Goal: Communication & Community: Answer question/provide support

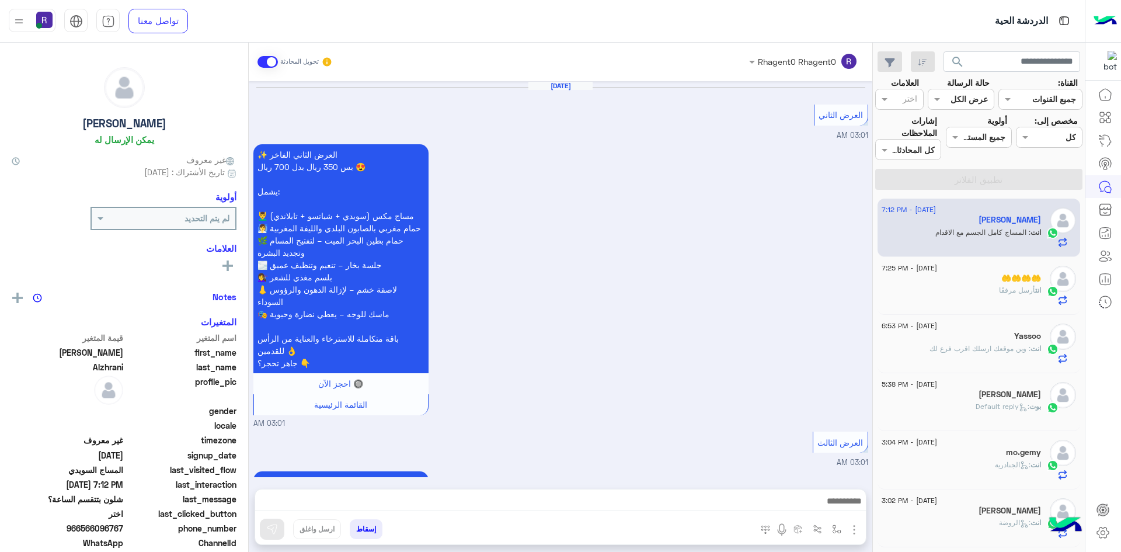
scroll to position [1557, 0]
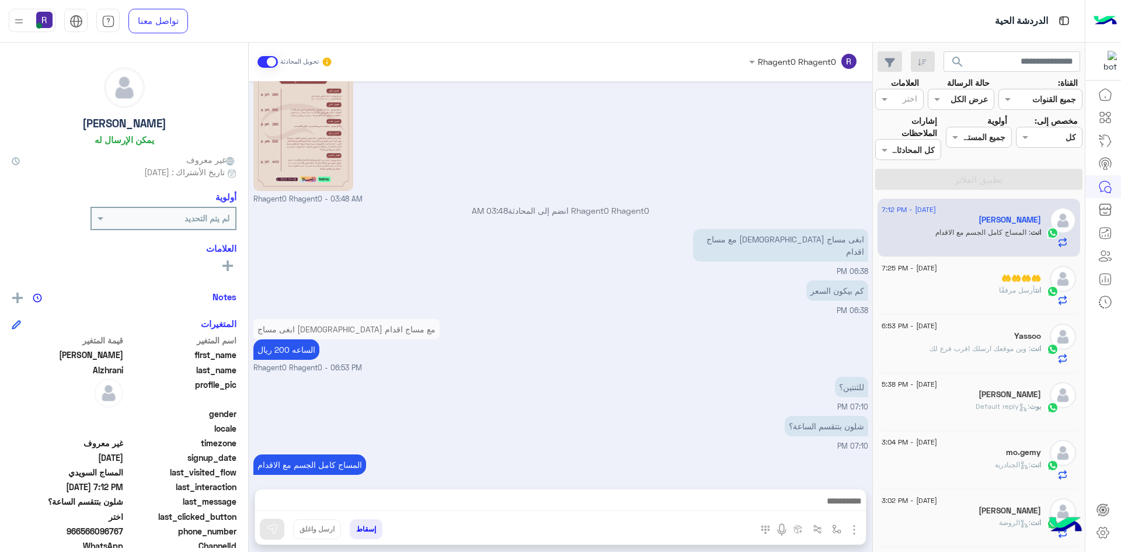
click at [1009, 295] on p "انت أرسل مرفقًا" at bounding box center [1020, 290] width 42 height 11
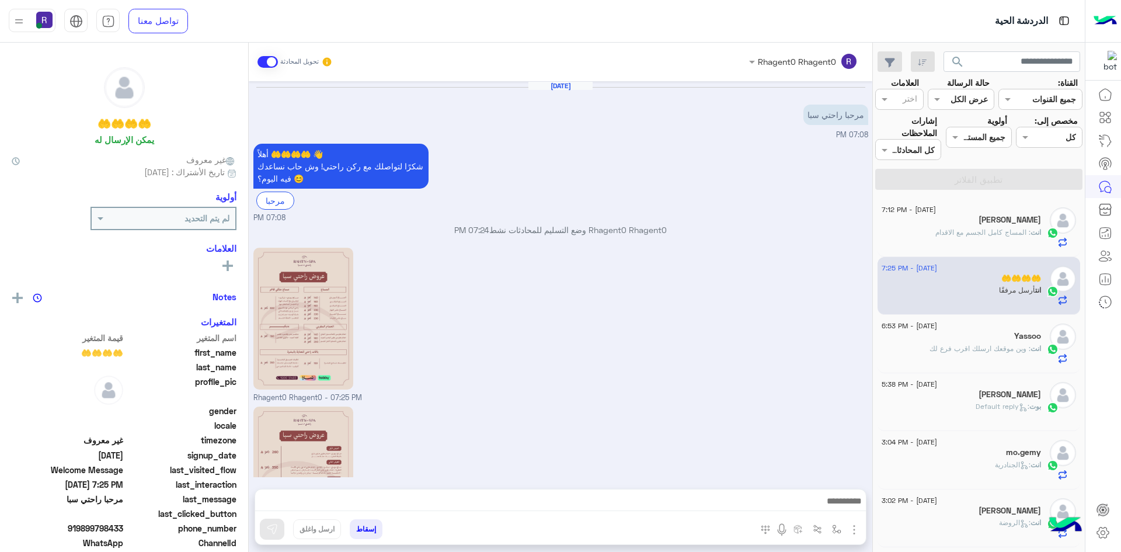
scroll to position [106, 0]
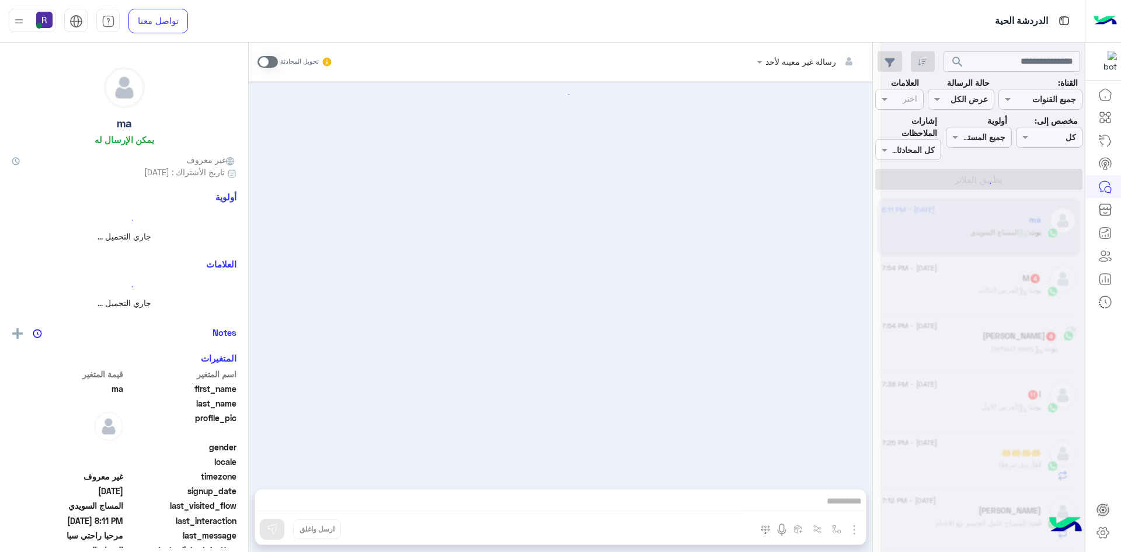
scroll to position [290, 0]
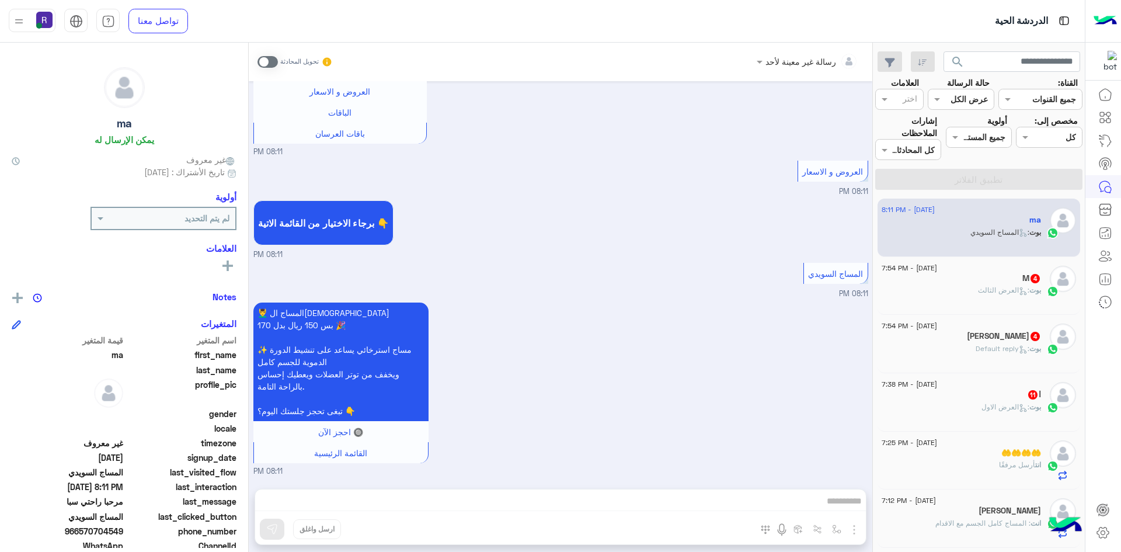
click at [1009, 400] on div "ا 11" at bounding box center [961, 395] width 159 height 12
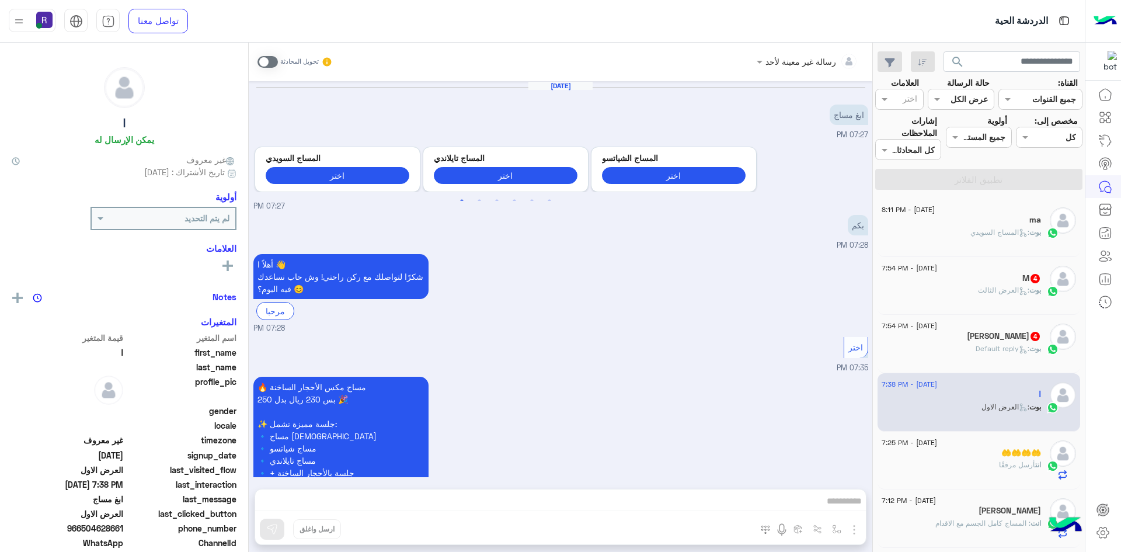
scroll to position [1749, 0]
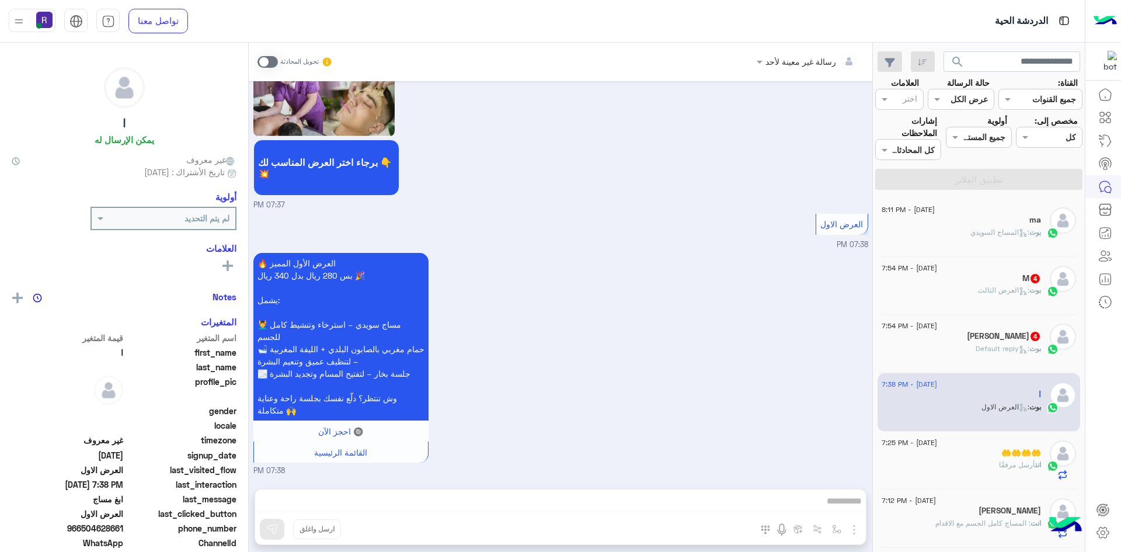
click at [273, 62] on span at bounding box center [267, 62] width 20 height 12
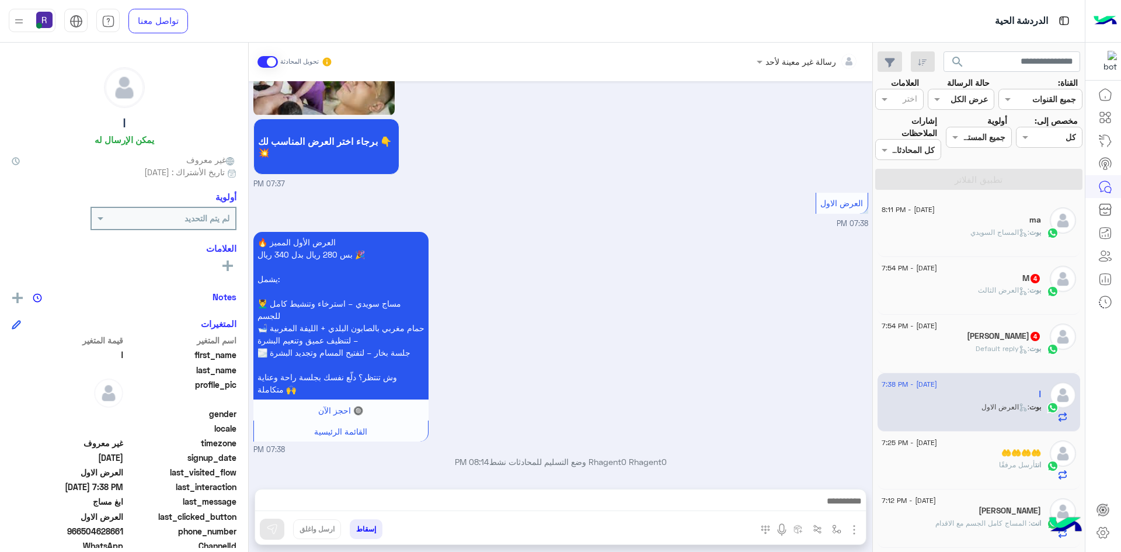
scroll to position [1770, 0]
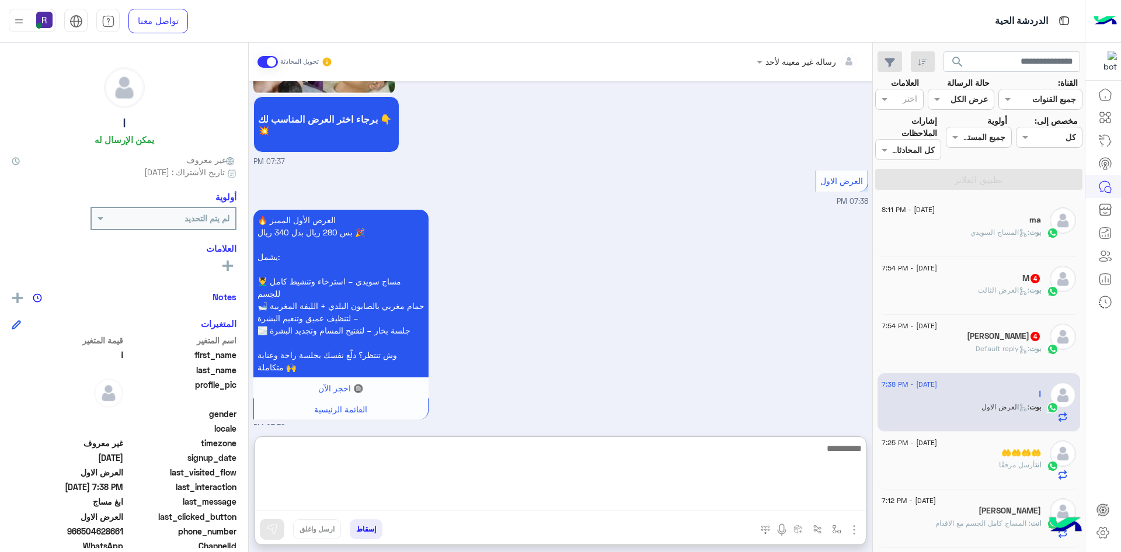
paste textarea "**********"
type textarea "**********"
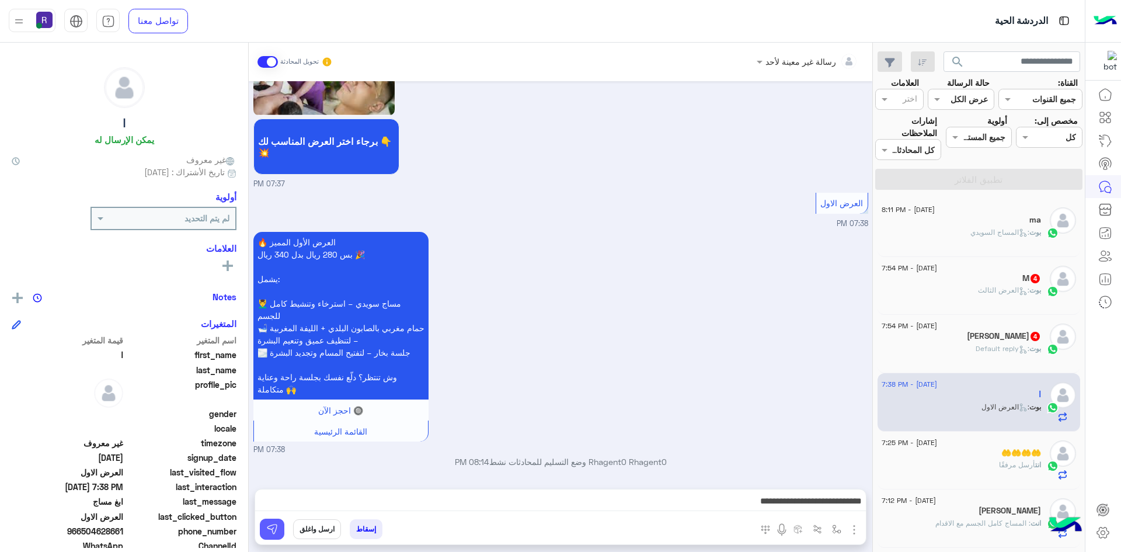
click at [277, 525] on img at bounding box center [272, 529] width 12 height 12
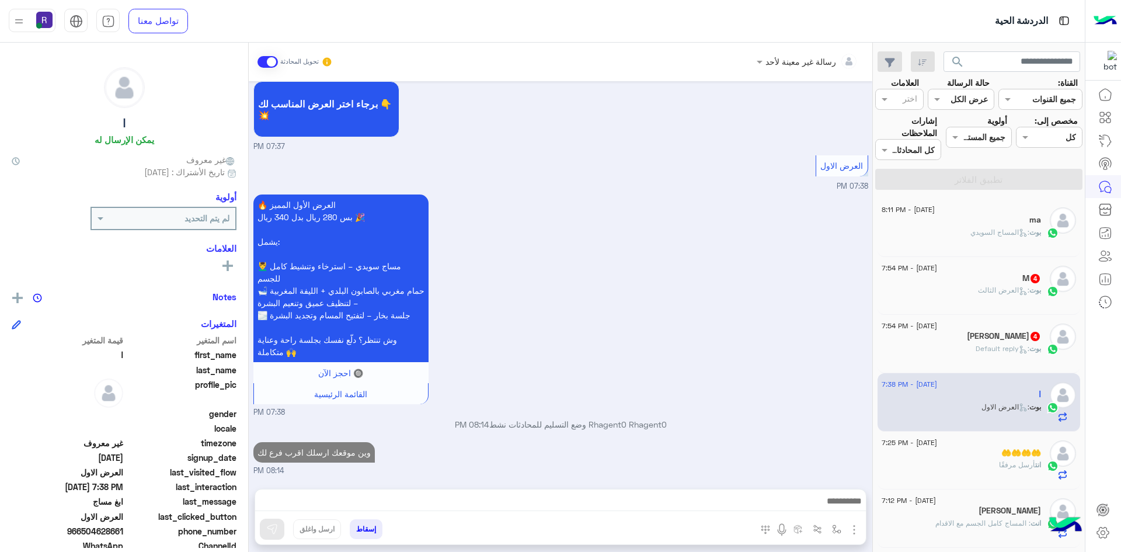
click at [994, 350] on span ": Default reply" at bounding box center [1003, 348] width 54 height 9
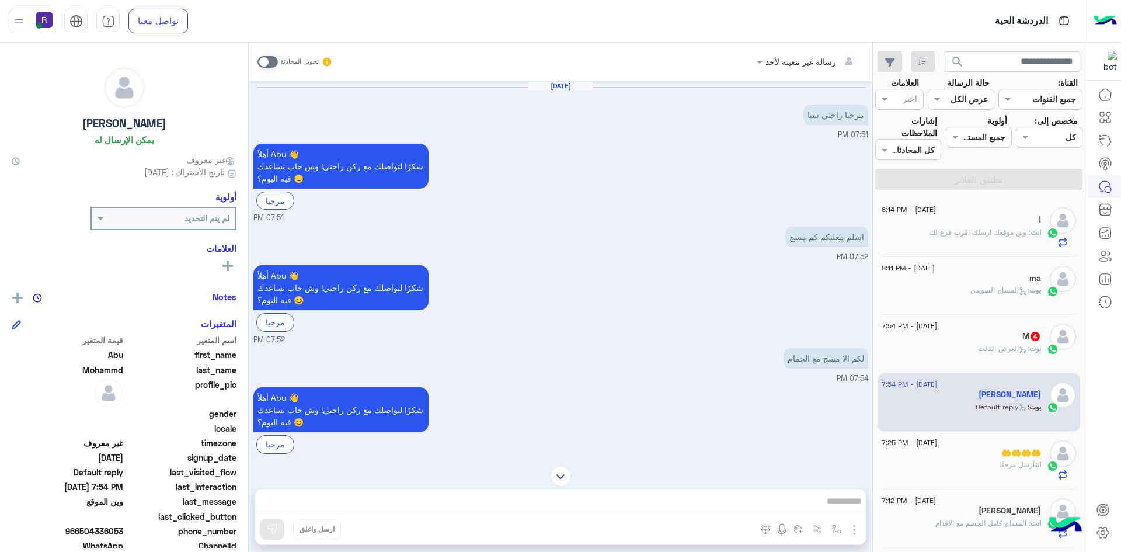
click at [271, 60] on span at bounding box center [267, 62] width 20 height 12
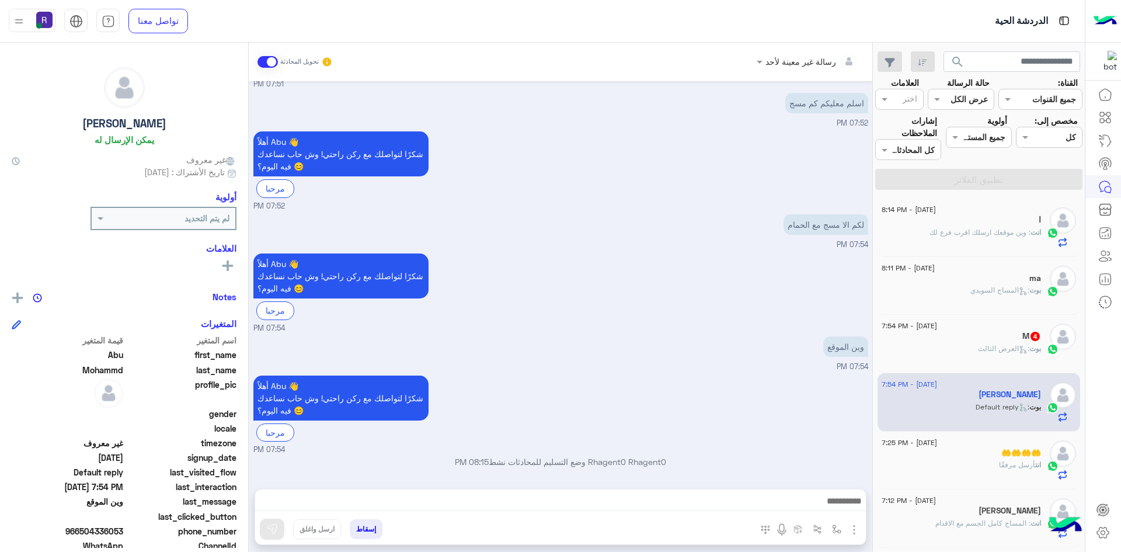
click at [854, 524] on img "button" at bounding box center [854, 530] width 14 height 14
click at [840, 507] on span "الصور" at bounding box center [832, 503] width 22 height 13
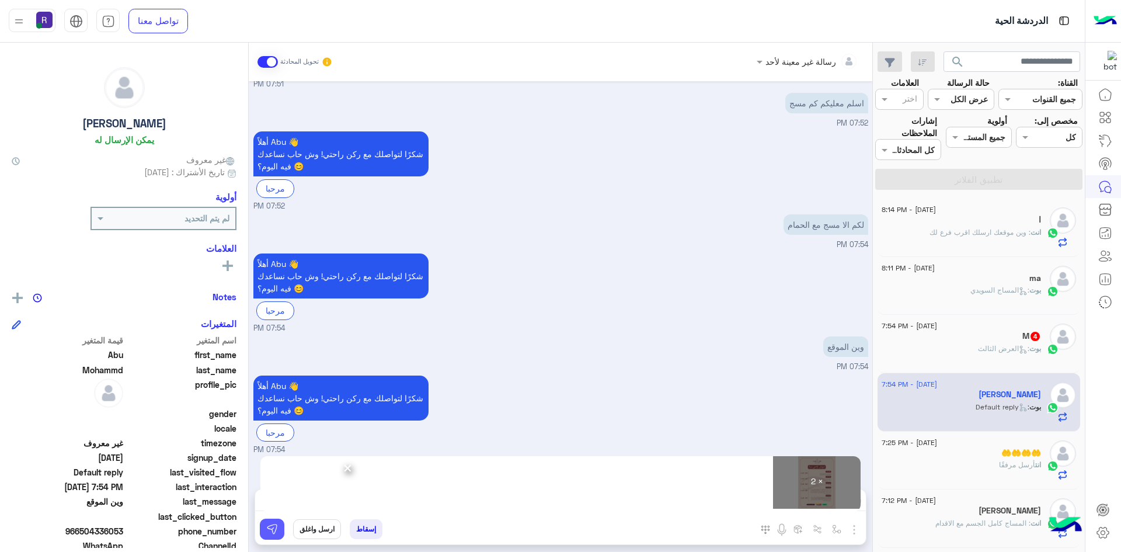
click at [273, 535] on button at bounding box center [272, 528] width 25 height 21
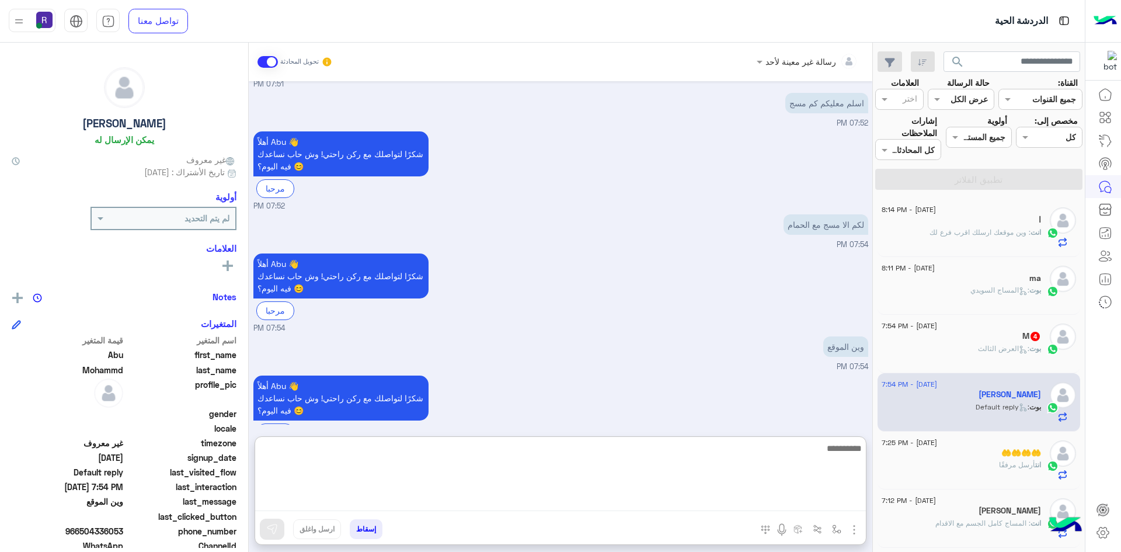
paste textarea "**********"
type textarea "**********"
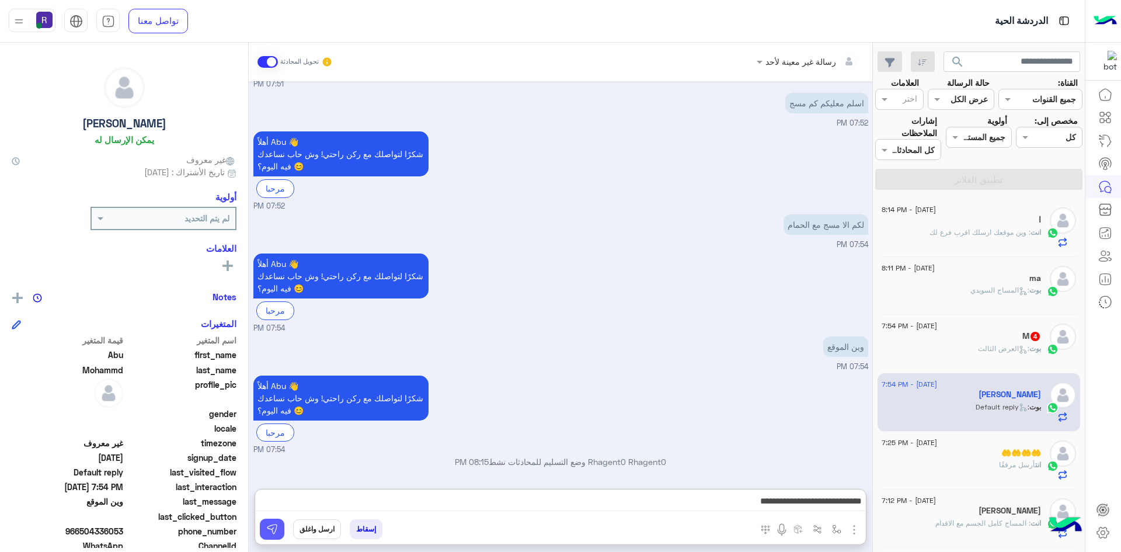
click at [270, 534] on img at bounding box center [272, 529] width 12 height 12
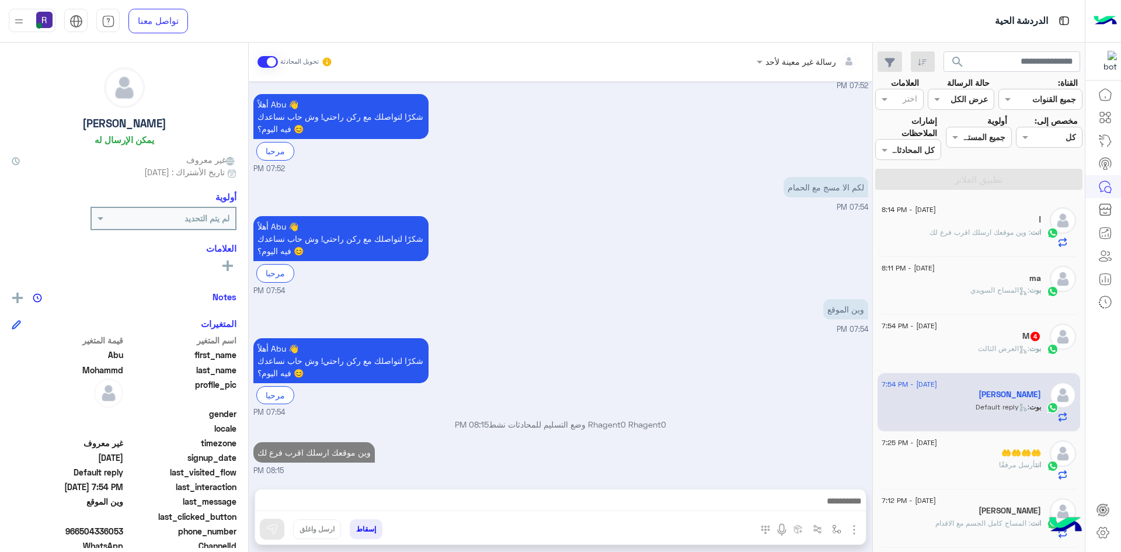
scroll to position [171, 0]
click at [993, 353] on p "بوت : العرض الثالث" at bounding box center [1009, 348] width 63 height 11
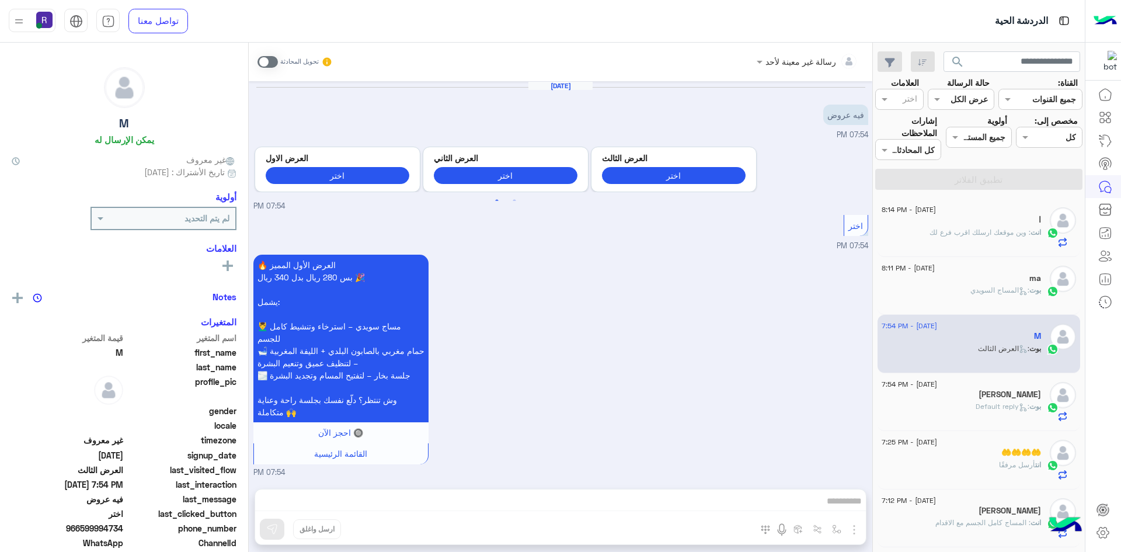
scroll to position [680, 0]
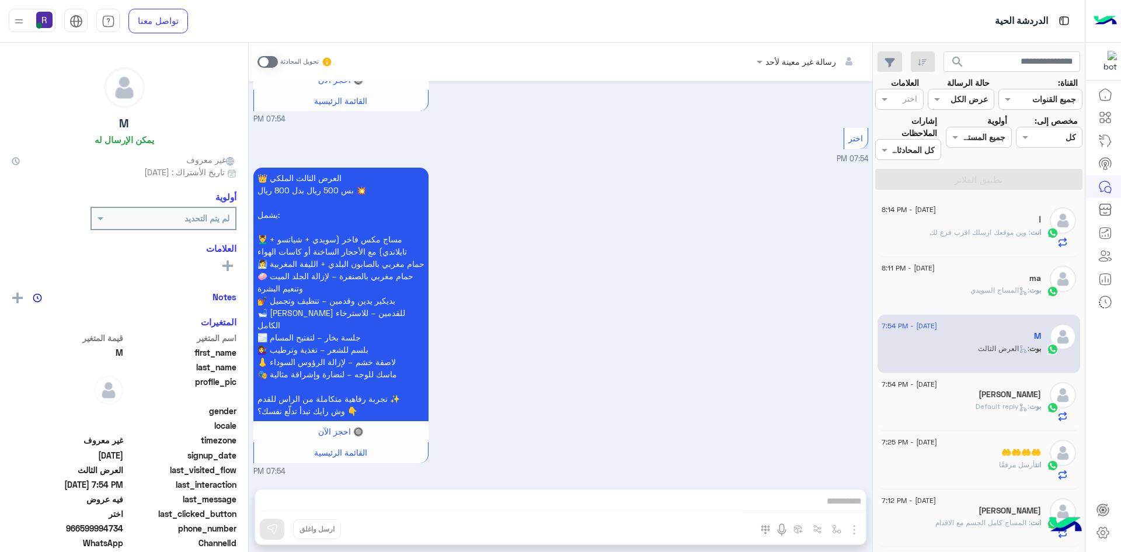
click at [273, 64] on span at bounding box center [267, 62] width 20 height 12
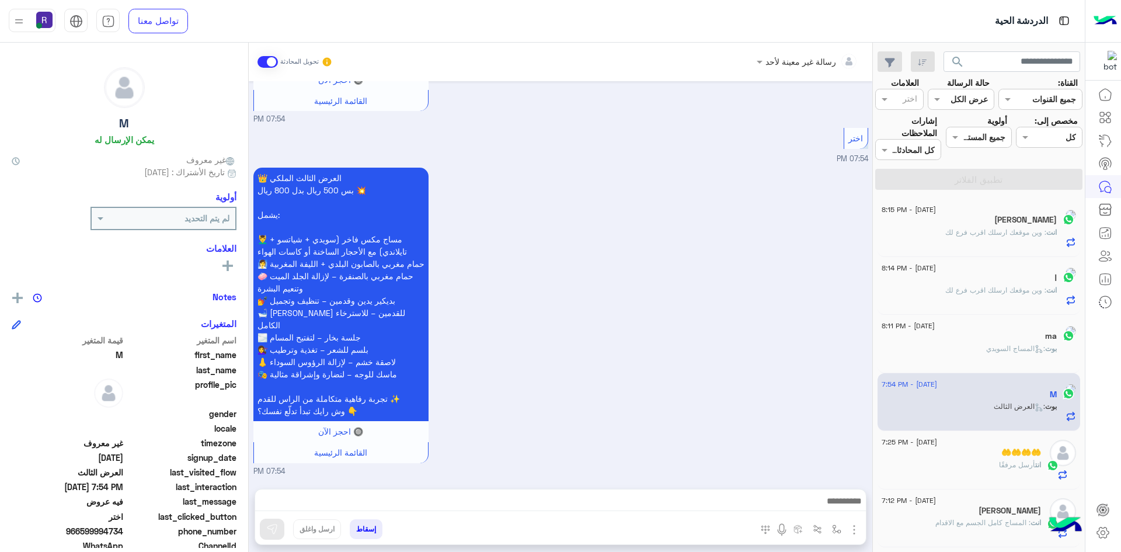
scroll to position [701, 0]
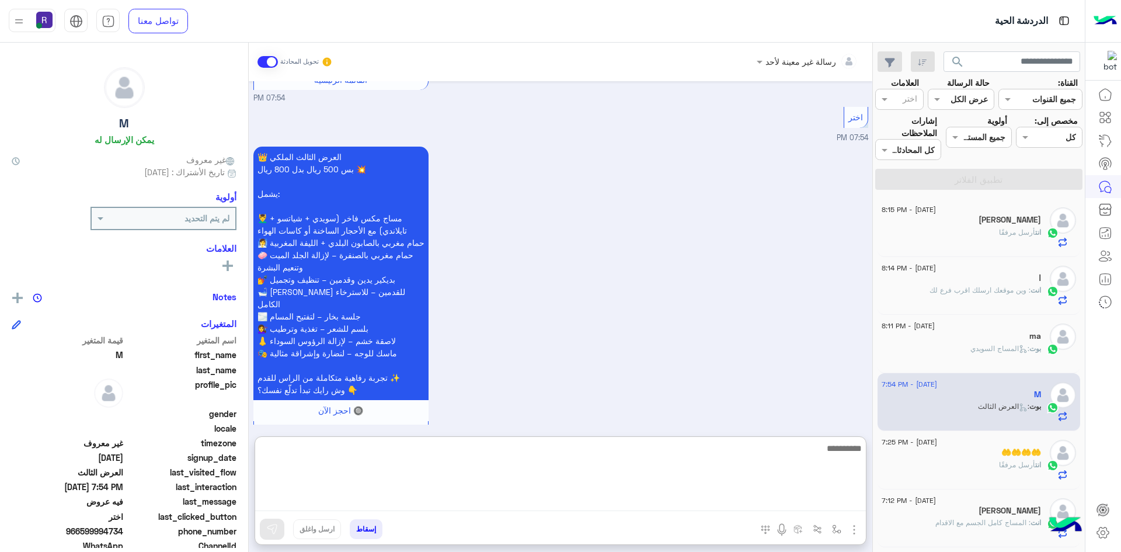
paste textarea "**********"
type textarea "**********"
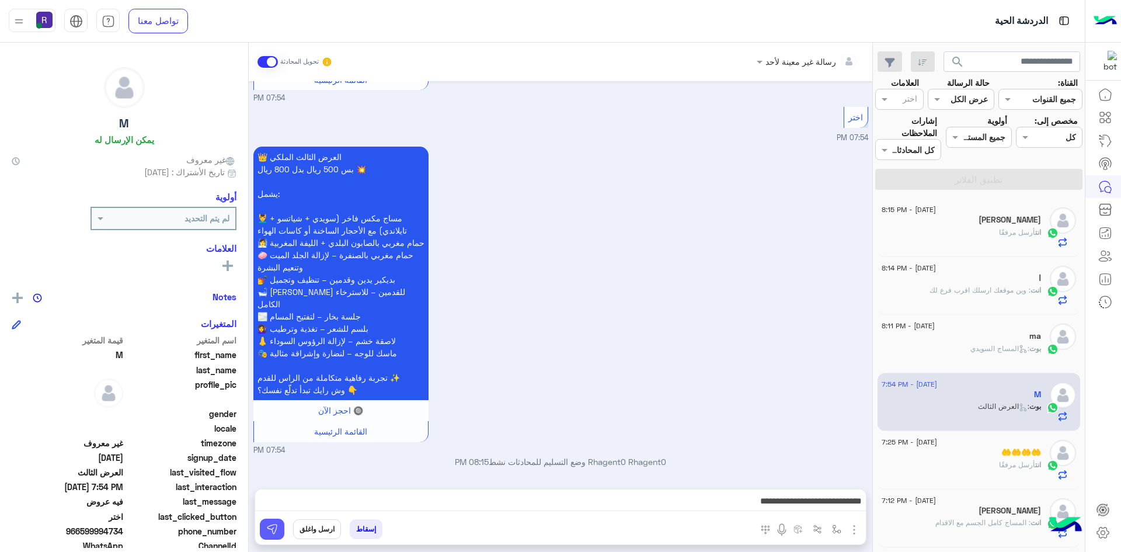
click at [269, 530] on img at bounding box center [272, 529] width 12 height 12
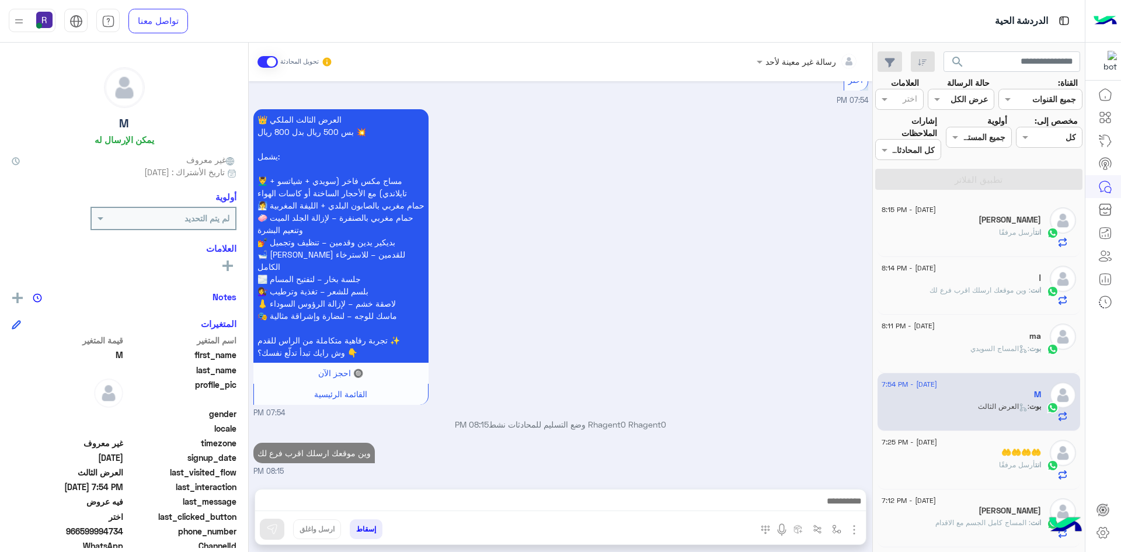
click at [958, 458] on div "🤲🤲🤲🤲" at bounding box center [961, 453] width 159 height 12
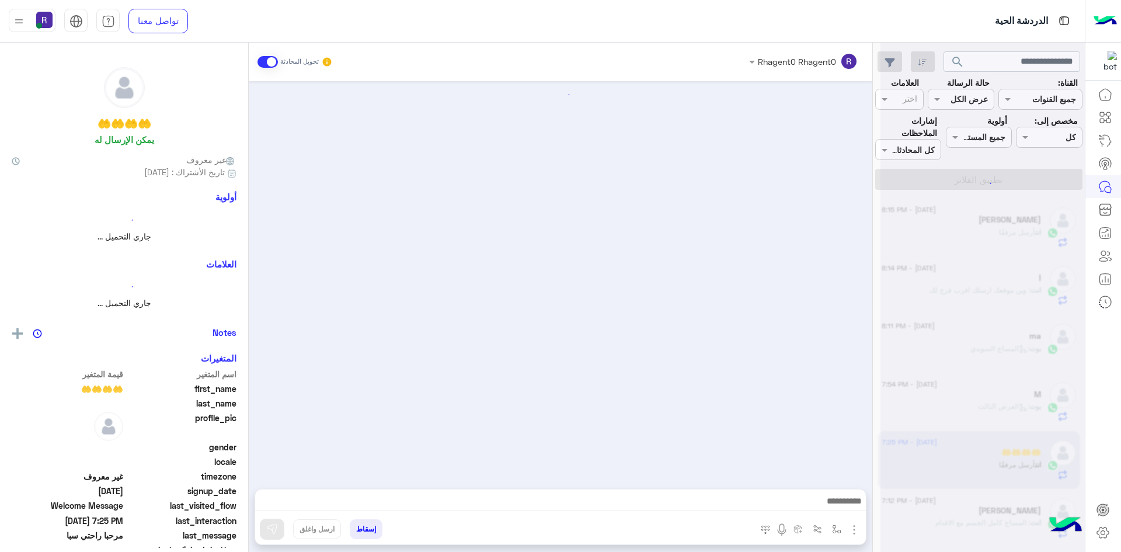
scroll to position [106, 0]
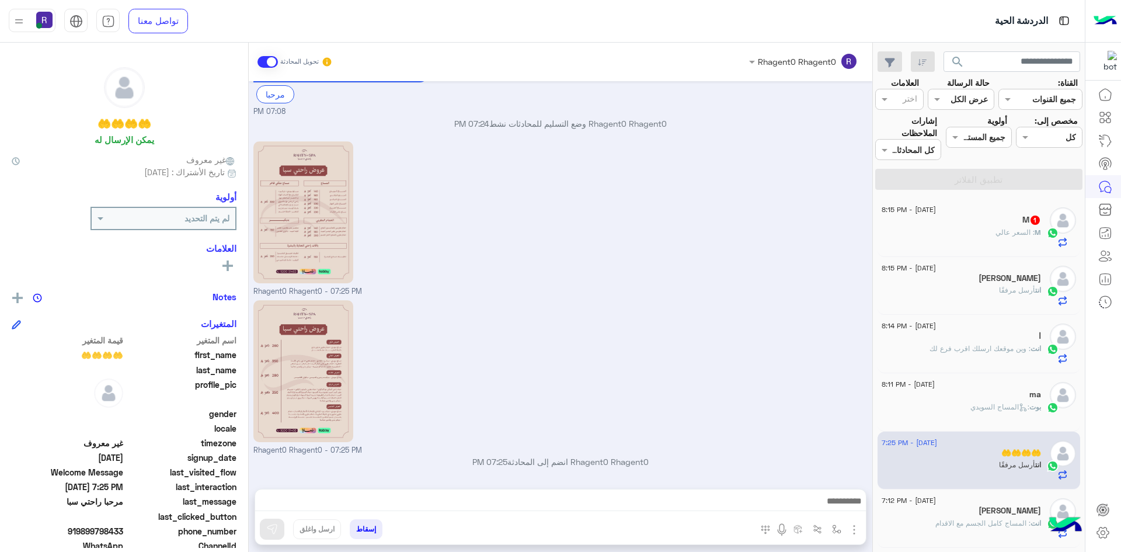
click at [1016, 233] on span ": السعر عالي" at bounding box center [1014, 232] width 39 height 9
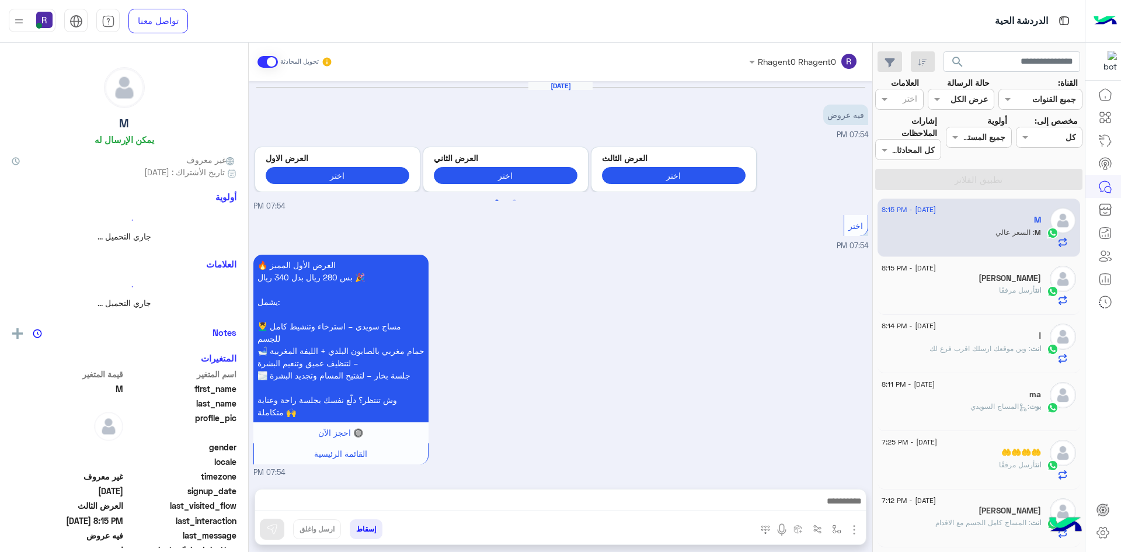
scroll to position [799, 0]
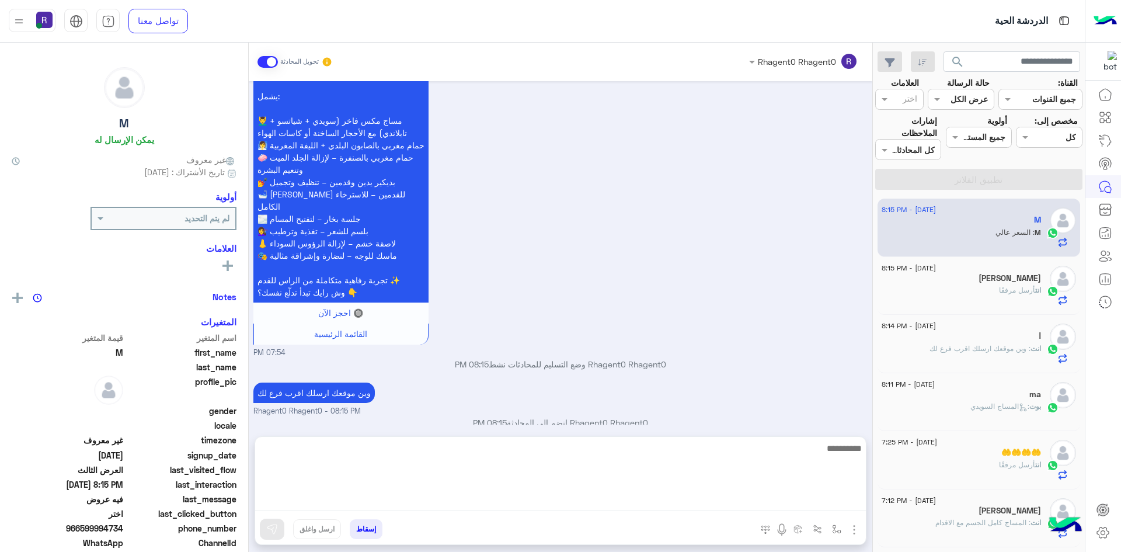
click at [383, 503] on textarea at bounding box center [560, 476] width 611 height 70
type textarea "**"
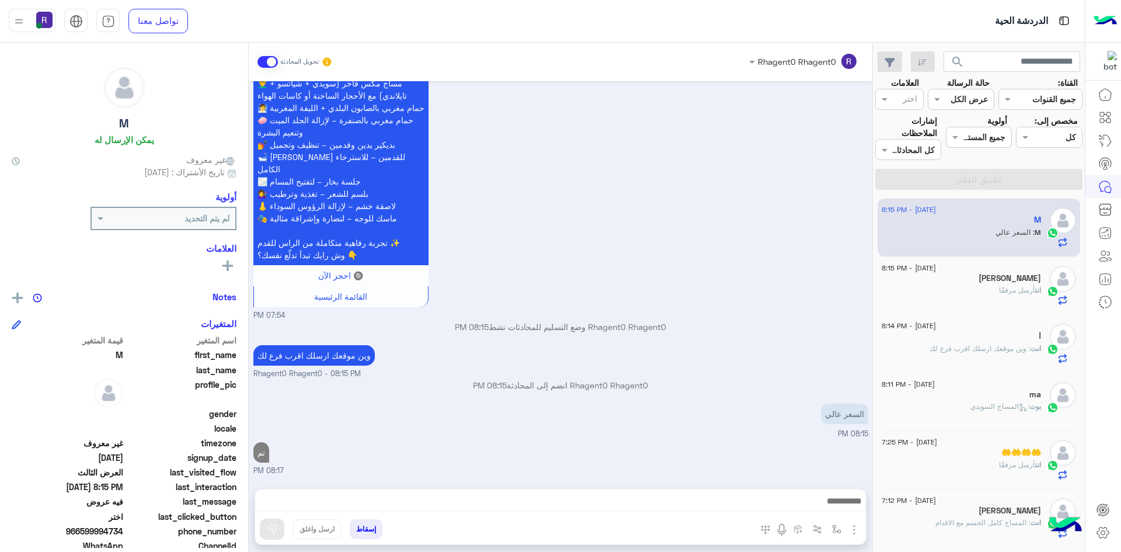
click at [952, 292] on div "انت أرسل مرفقًا" at bounding box center [961, 295] width 159 height 20
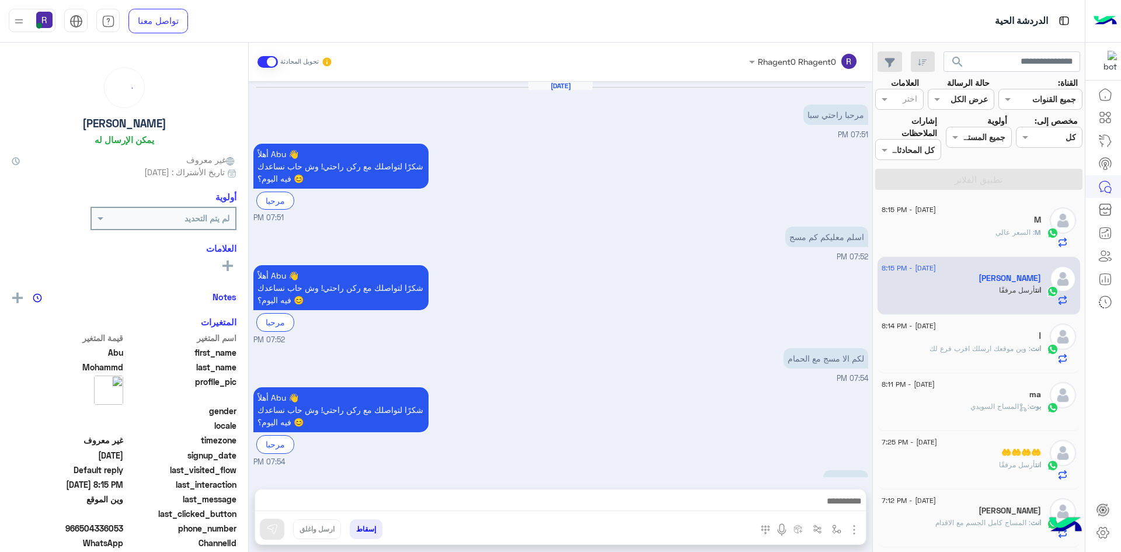
scroll to position [509, 0]
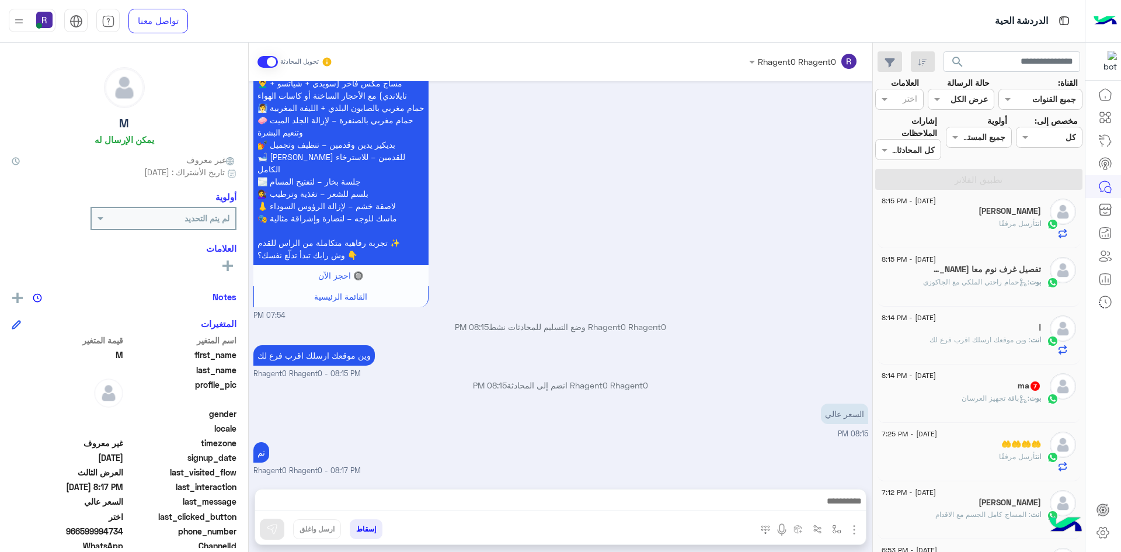
scroll to position [234, 0]
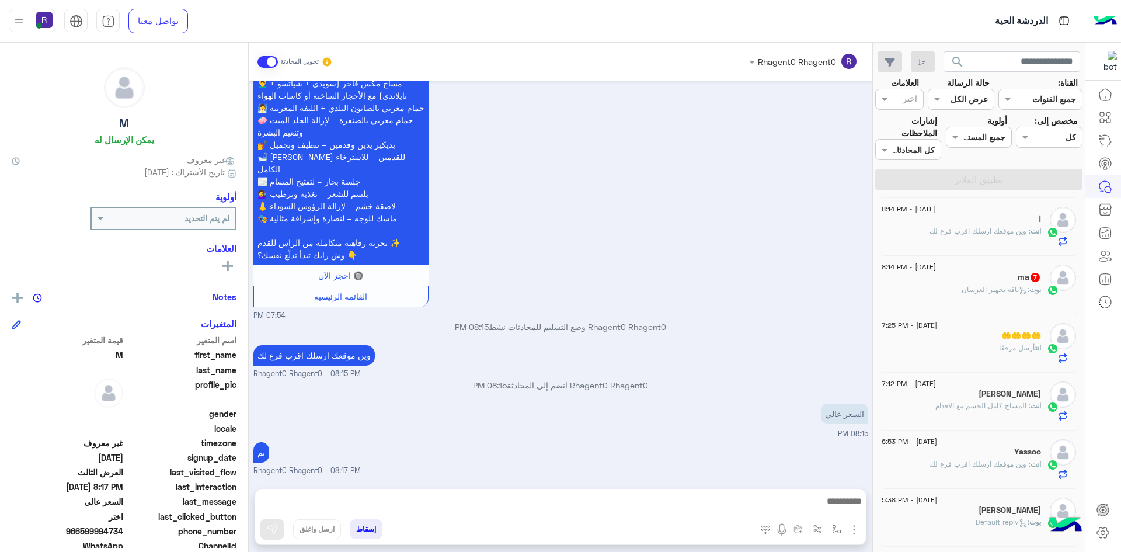
click at [986, 300] on div "بوت : باقة تجهيز العرسان" at bounding box center [961, 294] width 159 height 20
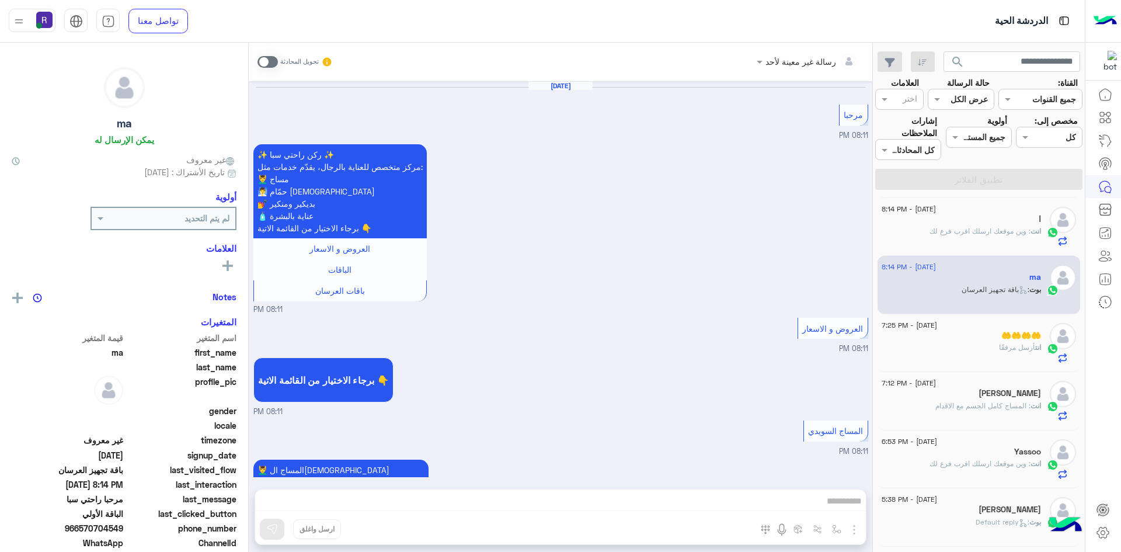
scroll to position [2061, 0]
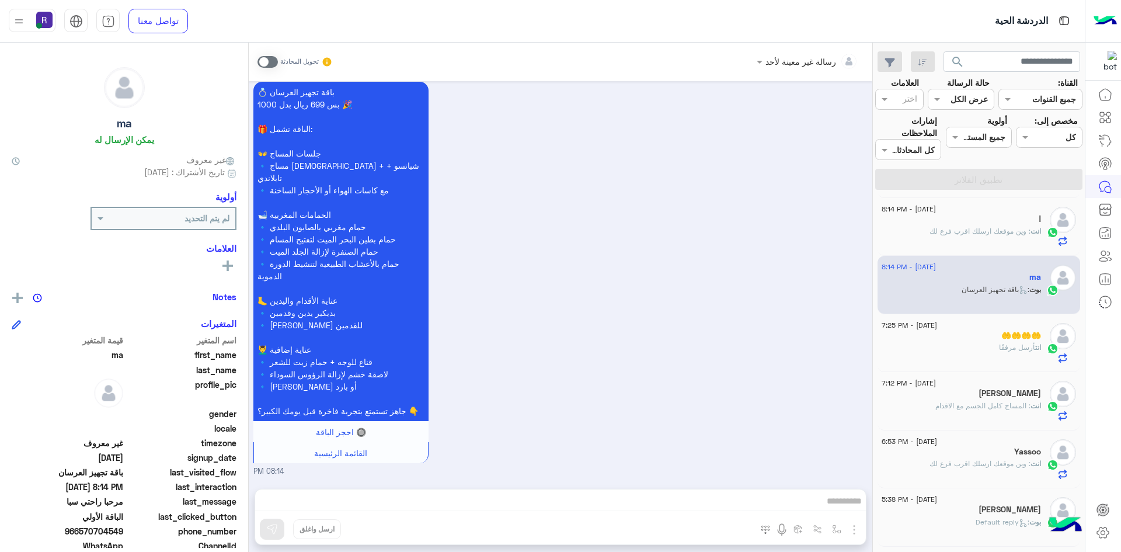
click at [274, 61] on span at bounding box center [267, 62] width 20 height 12
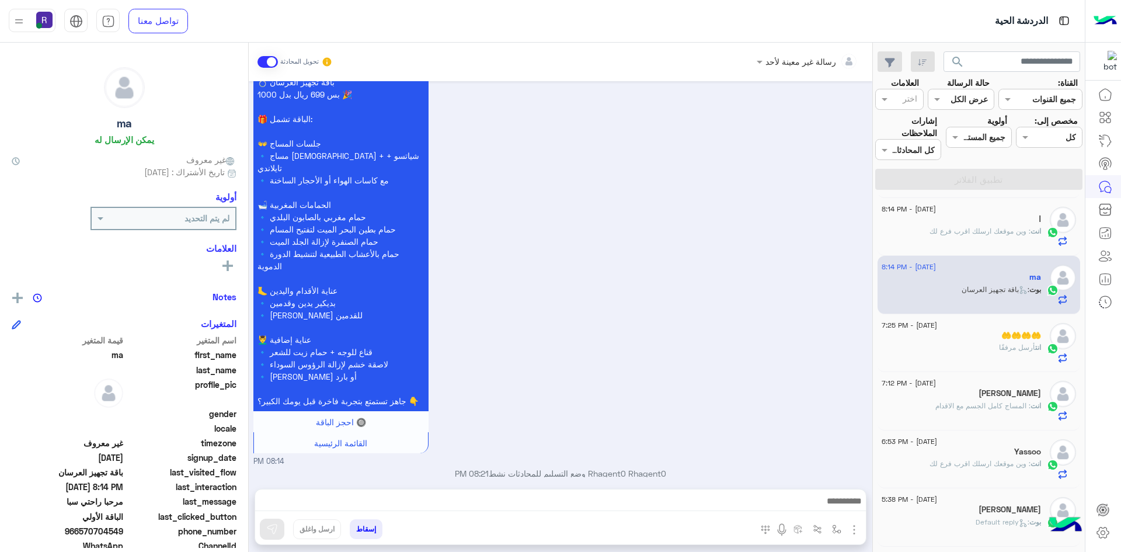
scroll to position [2083, 0]
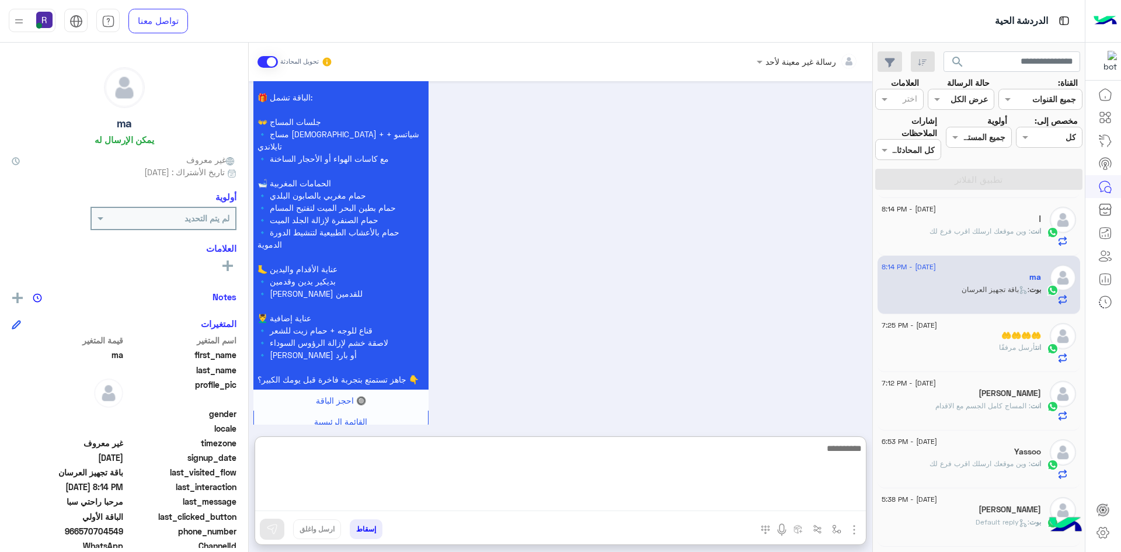
paste textarea "**********"
type textarea "**********"
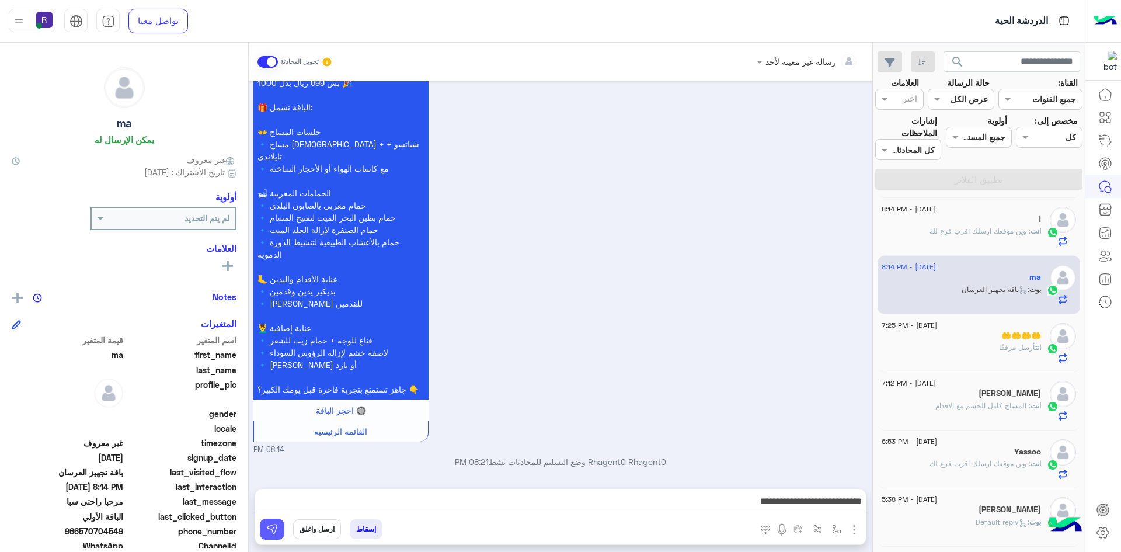
click at [270, 527] on img at bounding box center [272, 529] width 12 height 12
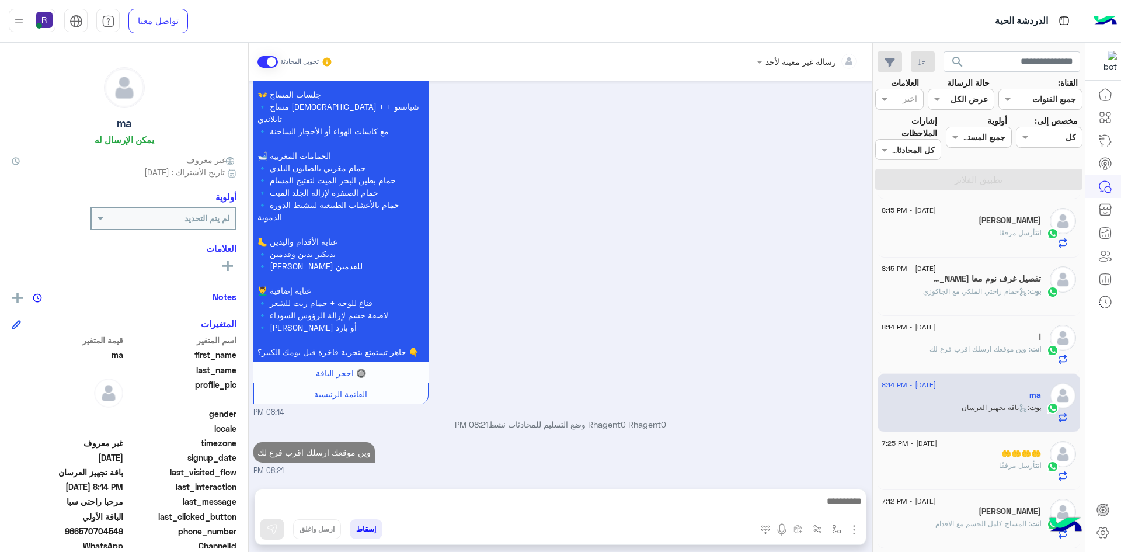
scroll to position [0, 0]
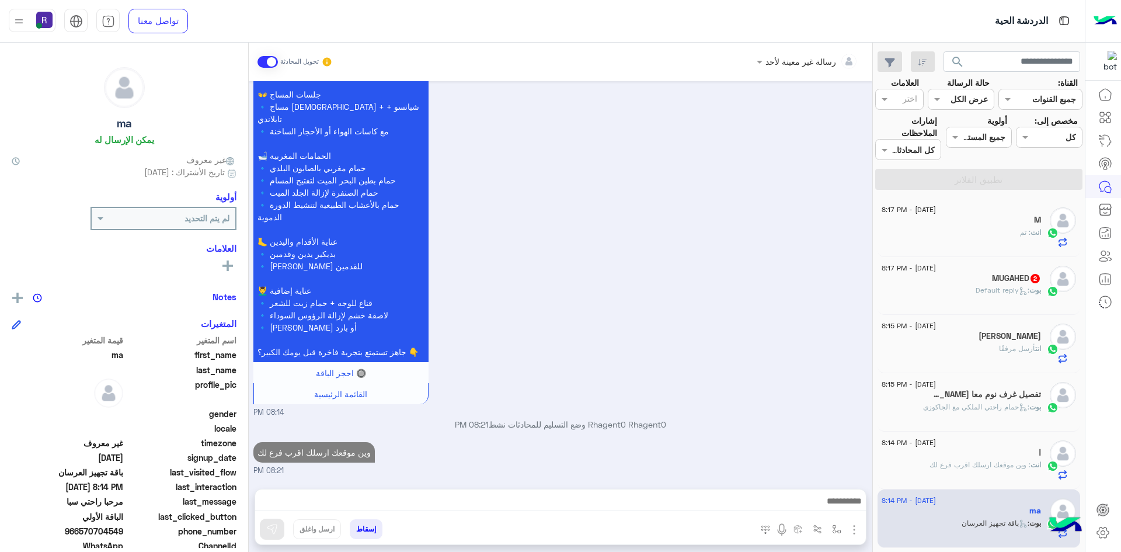
click at [1014, 292] on span ": Default reply" at bounding box center [1003, 290] width 54 height 9
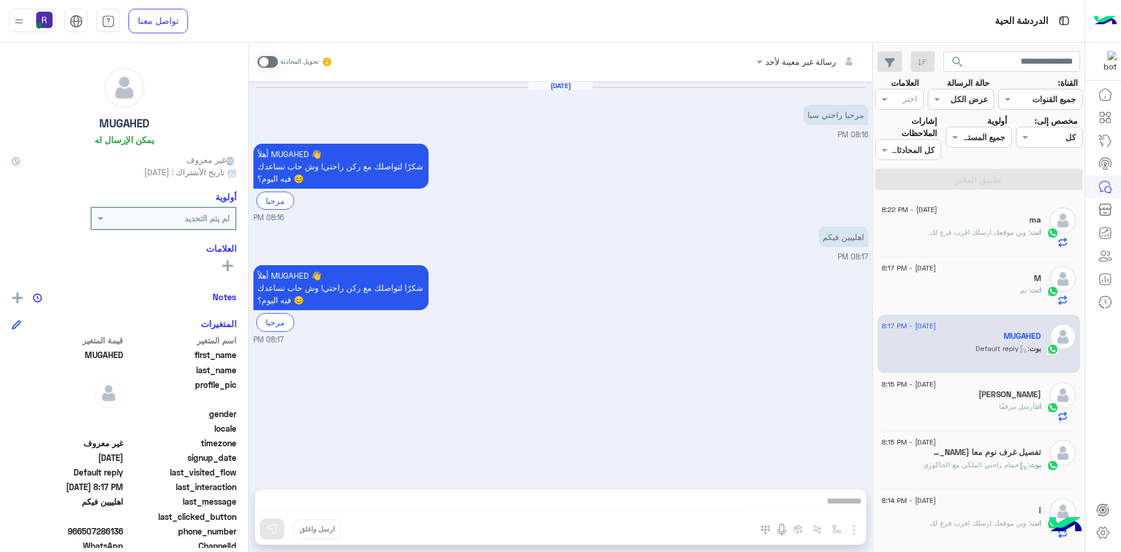
click at [272, 62] on span at bounding box center [267, 62] width 20 height 12
click at [851, 527] on img "button" at bounding box center [854, 530] width 14 height 14
click at [847, 506] on img at bounding box center [851, 503] width 9 height 13
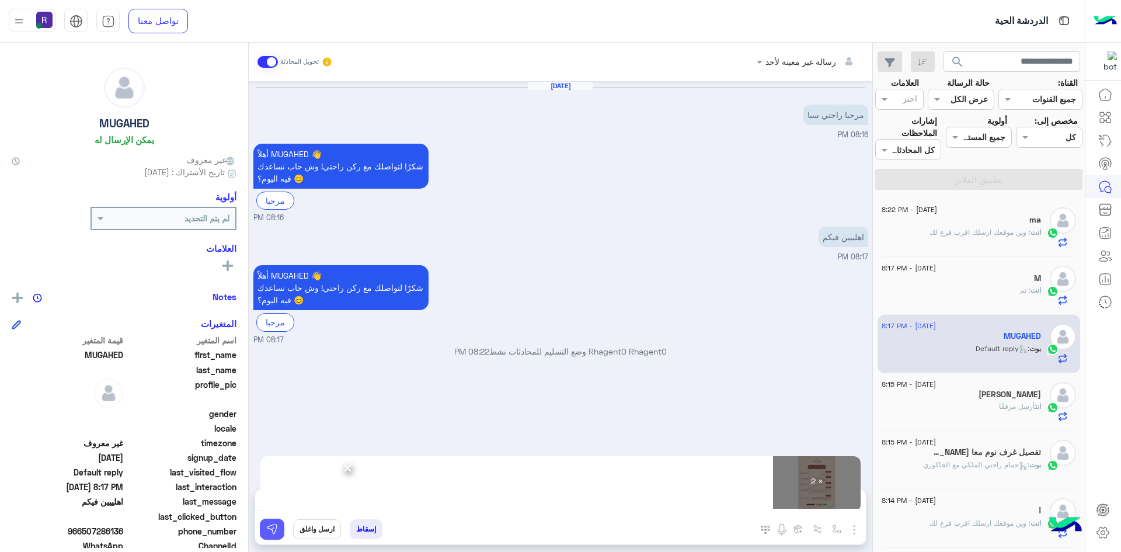
click at [276, 534] on img at bounding box center [272, 529] width 12 height 12
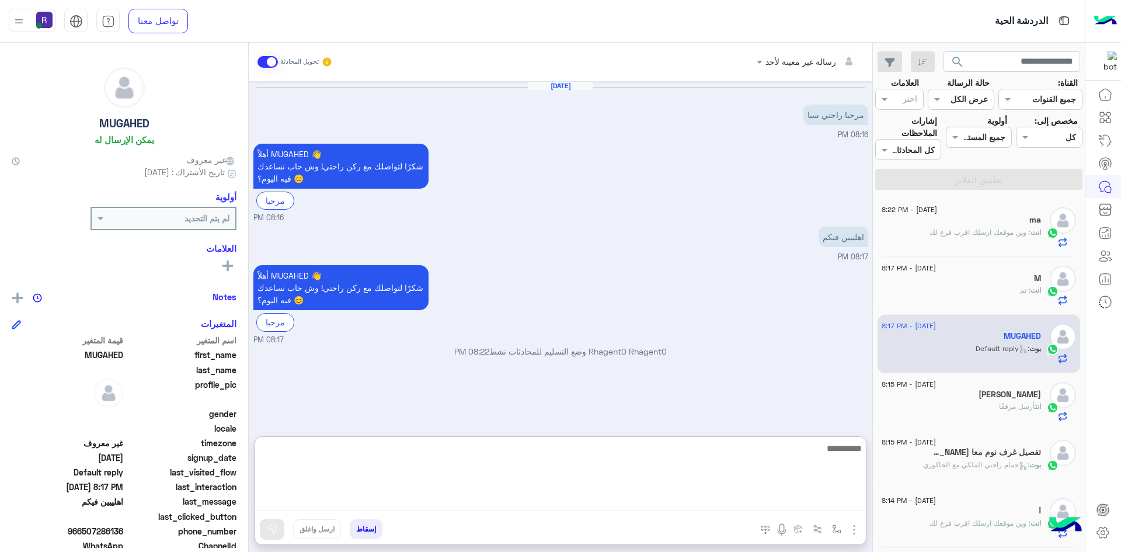
paste textarea "**********"
type textarea "**********"
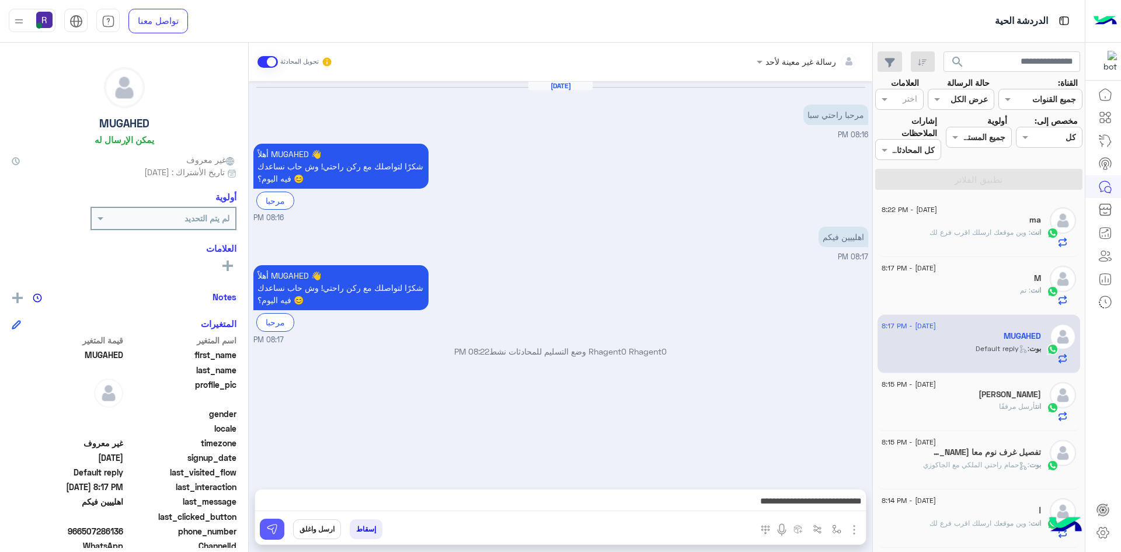
click at [271, 527] on img at bounding box center [272, 529] width 12 height 12
click at [1000, 401] on div "[PERSON_NAME]" at bounding box center [961, 395] width 159 height 12
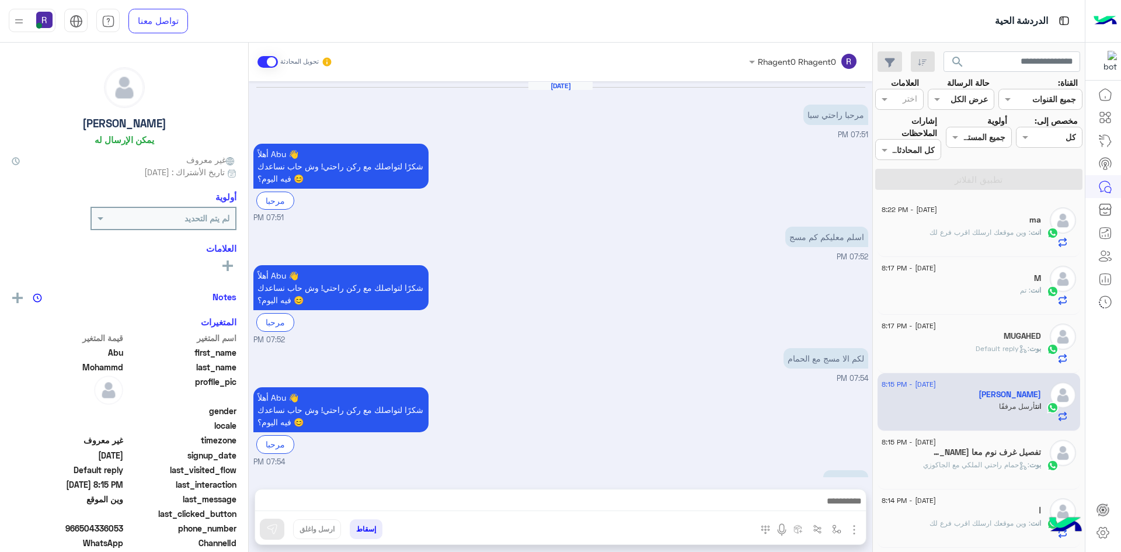
scroll to position [509, 0]
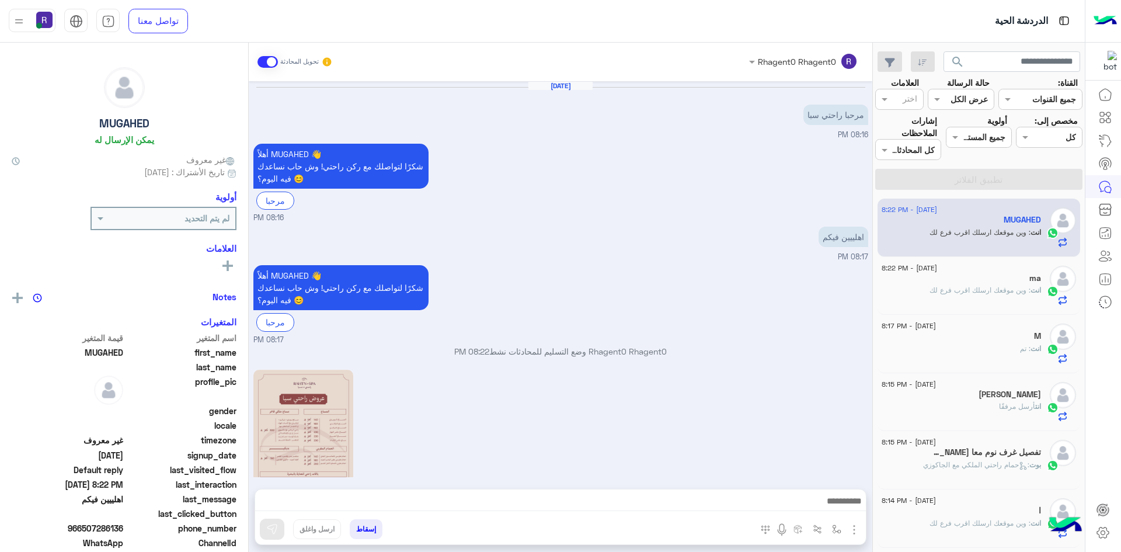
scroll to position [266, 0]
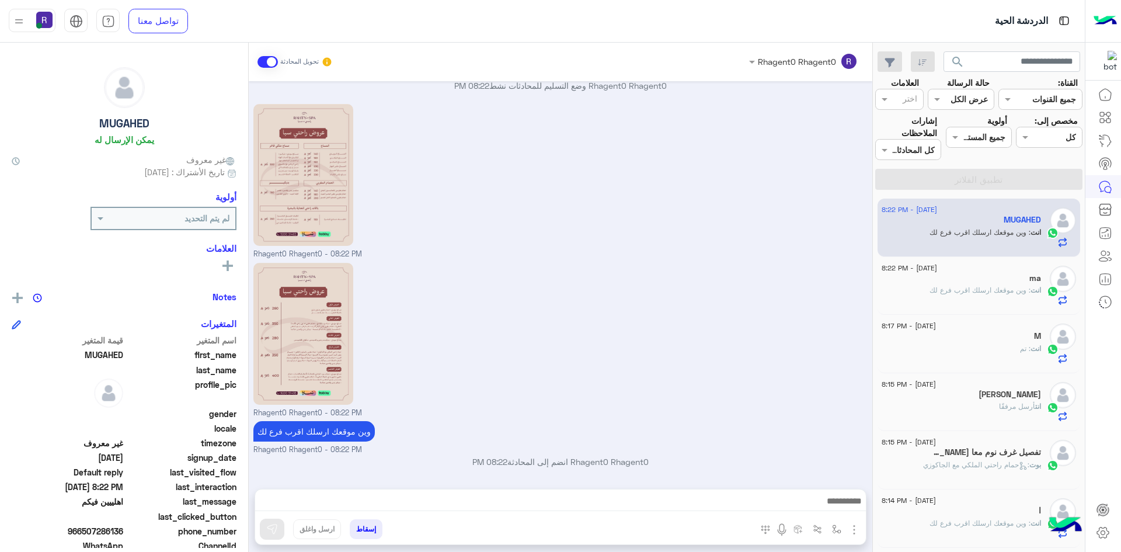
click at [1008, 289] on span ": وين موقعك ارسلك اقرب فرع لك" at bounding box center [980, 290] width 101 height 9
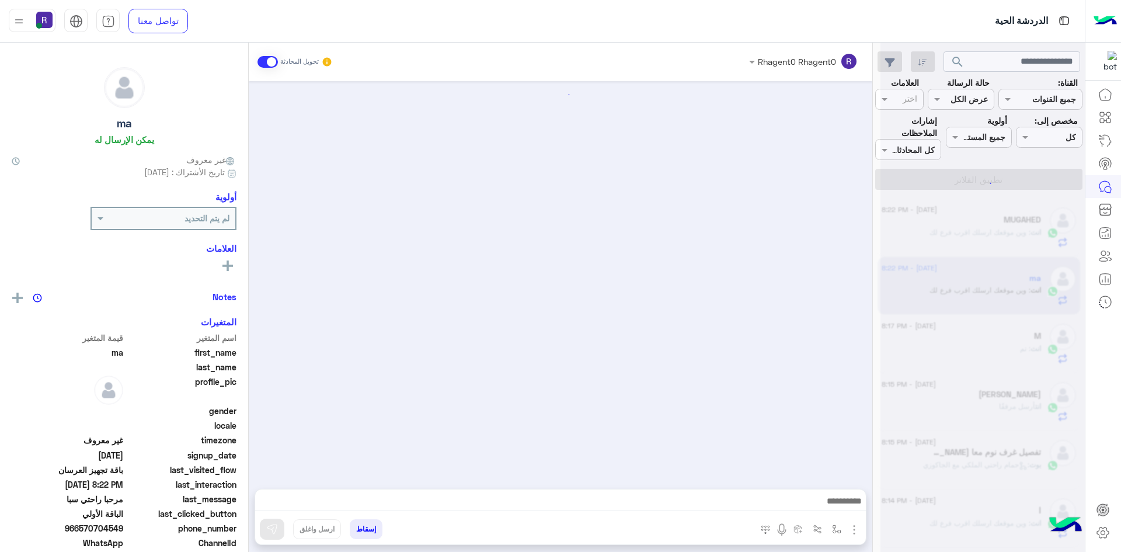
scroll to position [1888, 0]
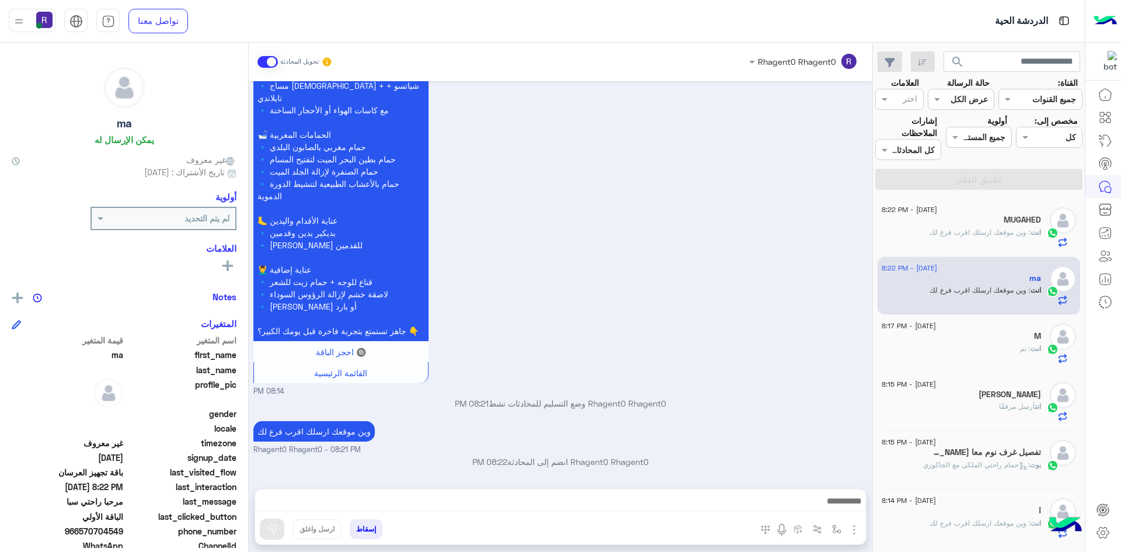
click at [949, 220] on div "MUGAHED" at bounding box center [961, 221] width 159 height 12
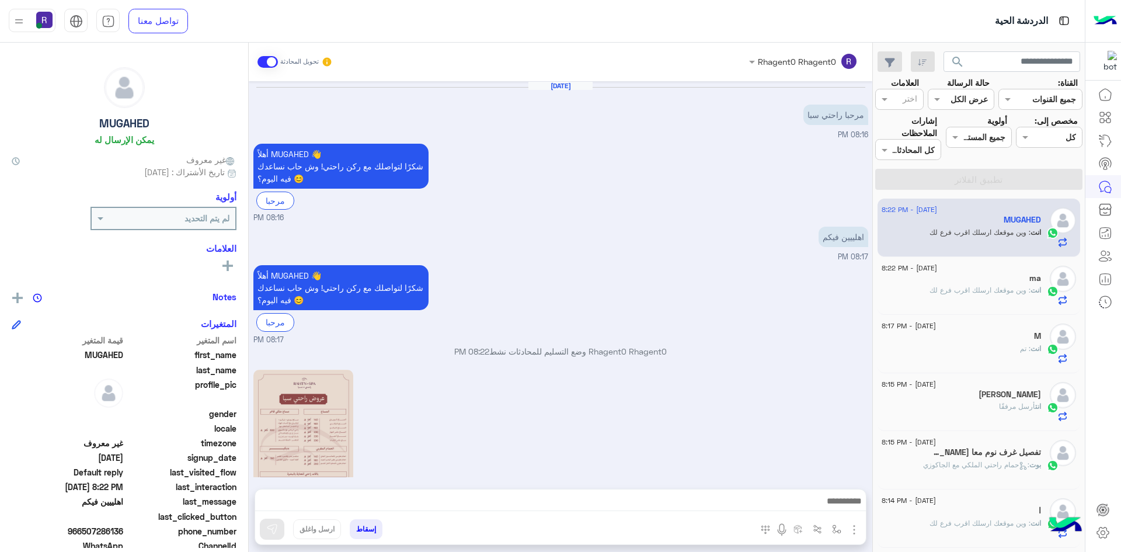
scroll to position [266, 0]
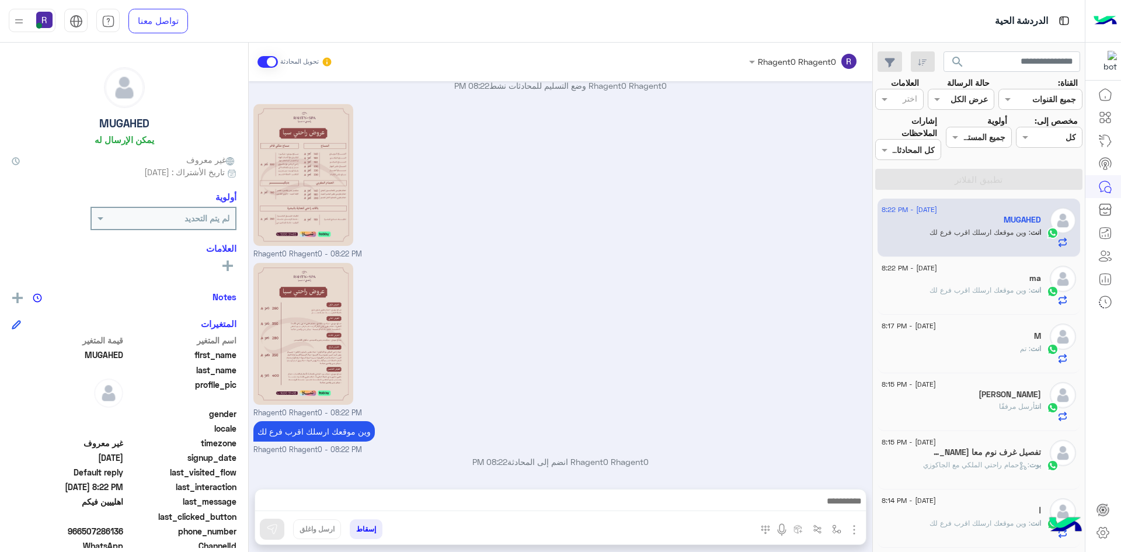
click at [1005, 291] on span ": وين موقعك ارسلك اقرب فرع لك" at bounding box center [980, 290] width 101 height 9
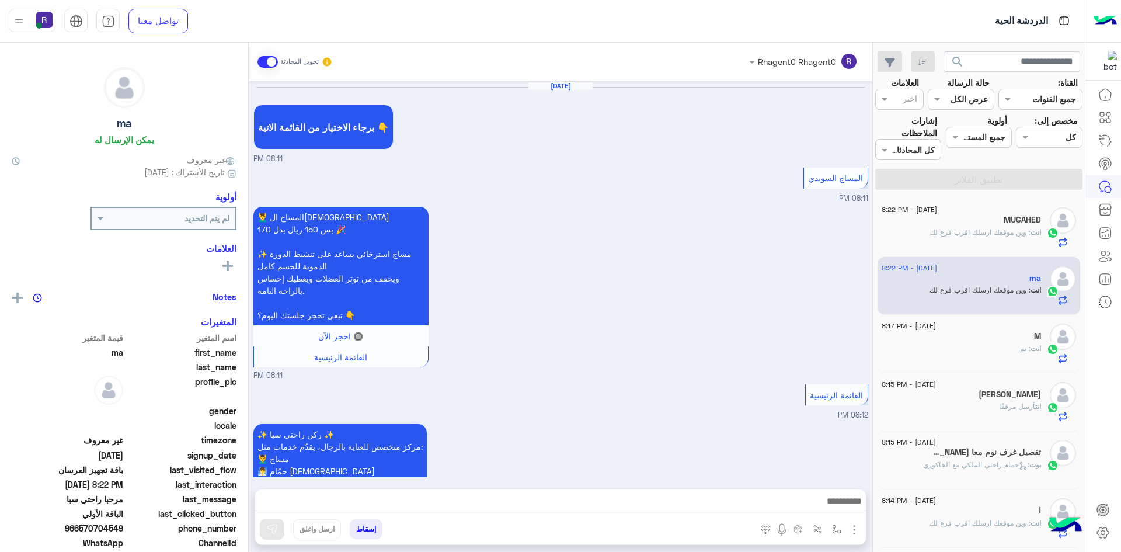
scroll to position [1888, 0]
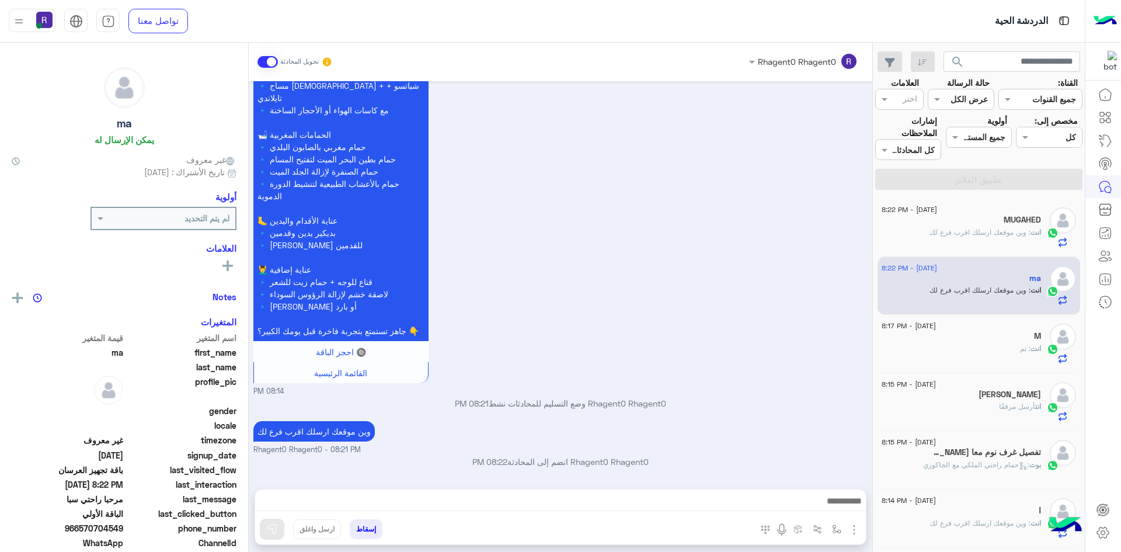
click at [990, 229] on span ": وين موقعك ارسلك اقرب فرع لك" at bounding box center [980, 232] width 101 height 9
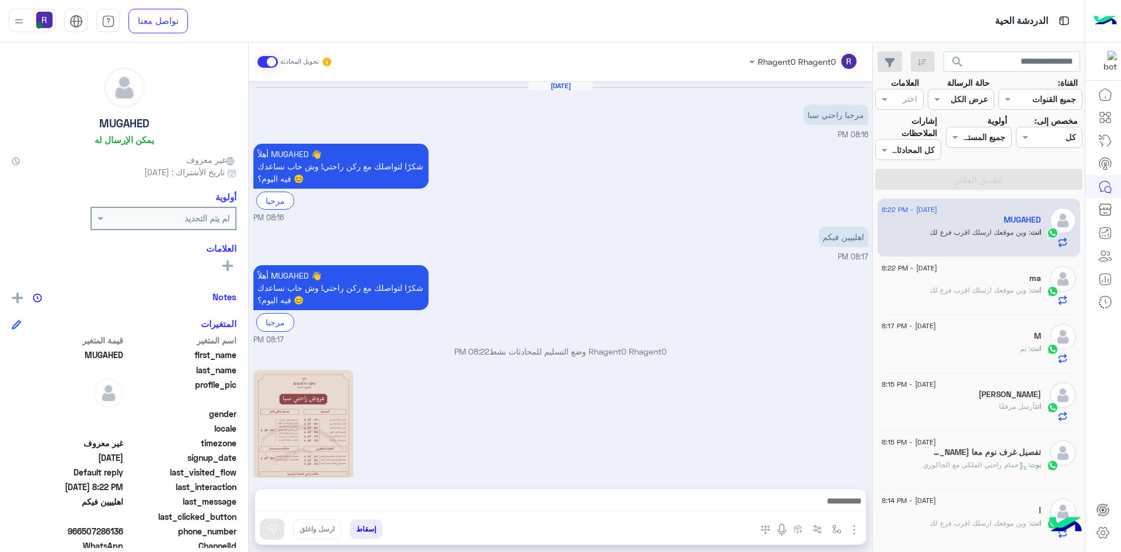
scroll to position [266, 0]
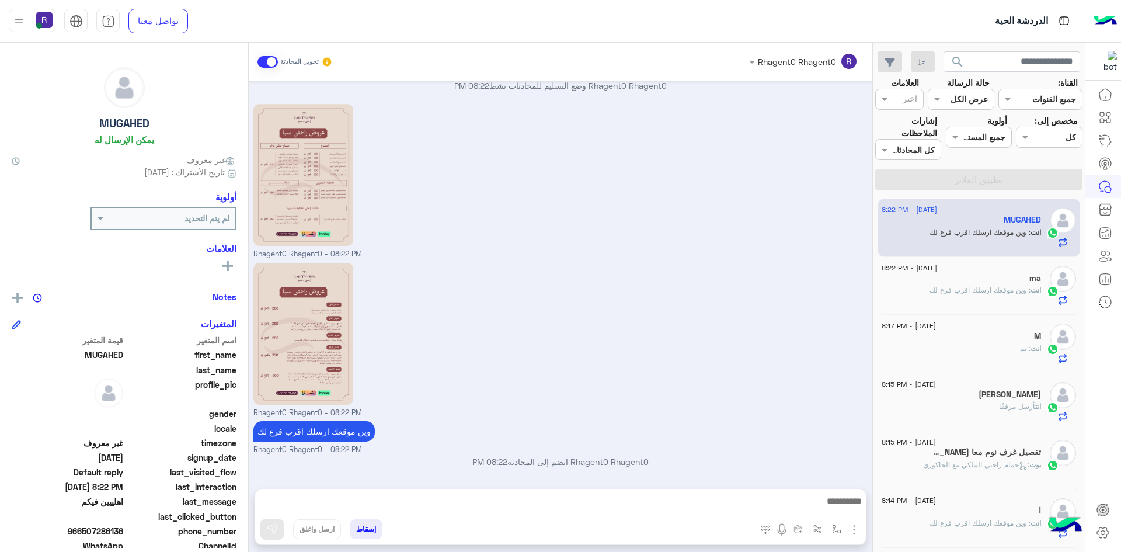
click at [1031, 288] on span "انت" at bounding box center [1036, 290] width 11 height 9
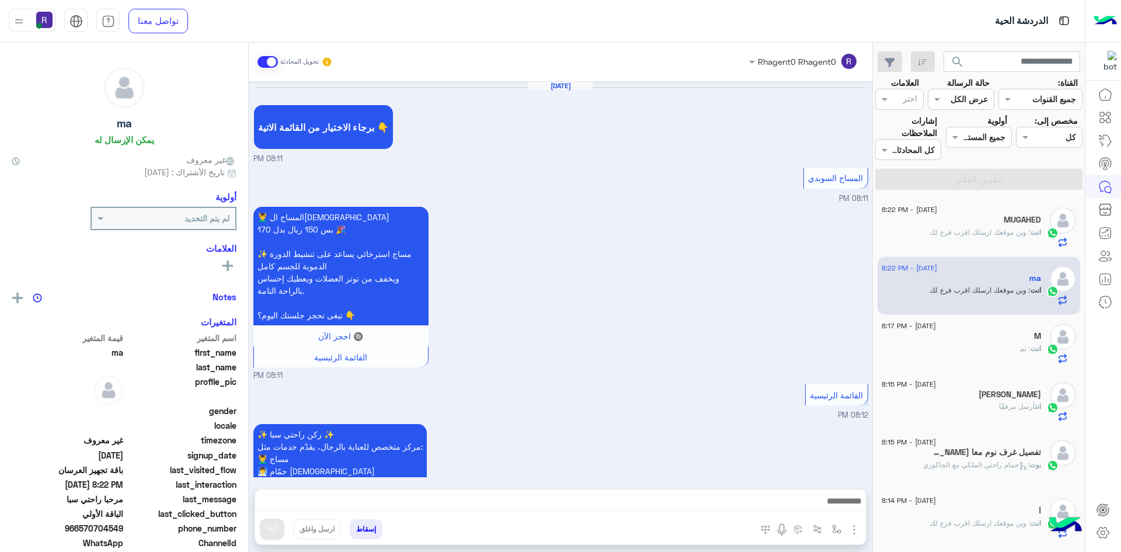
scroll to position [1888, 0]
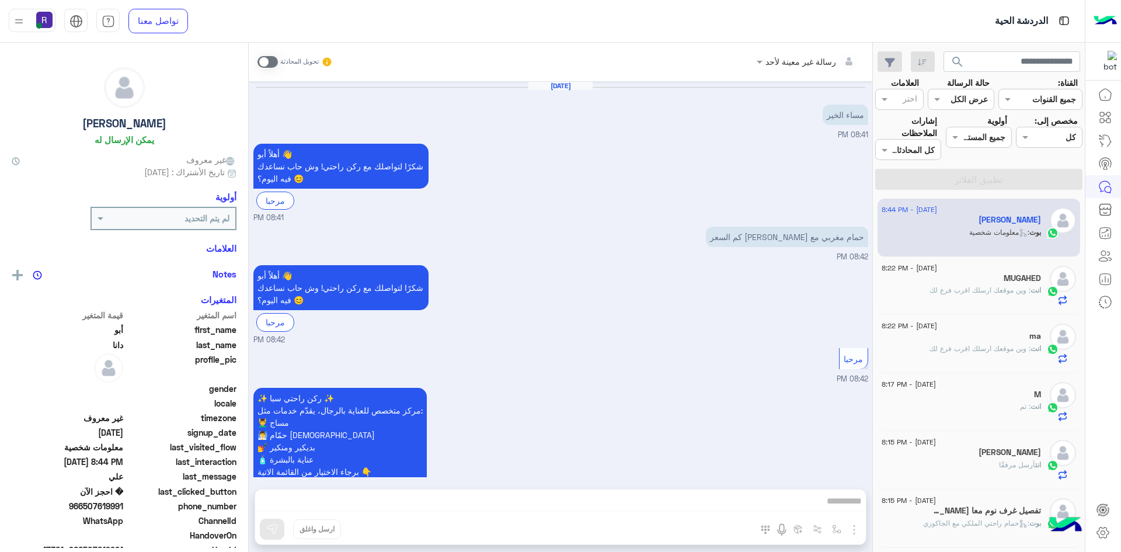
scroll to position [1155, 0]
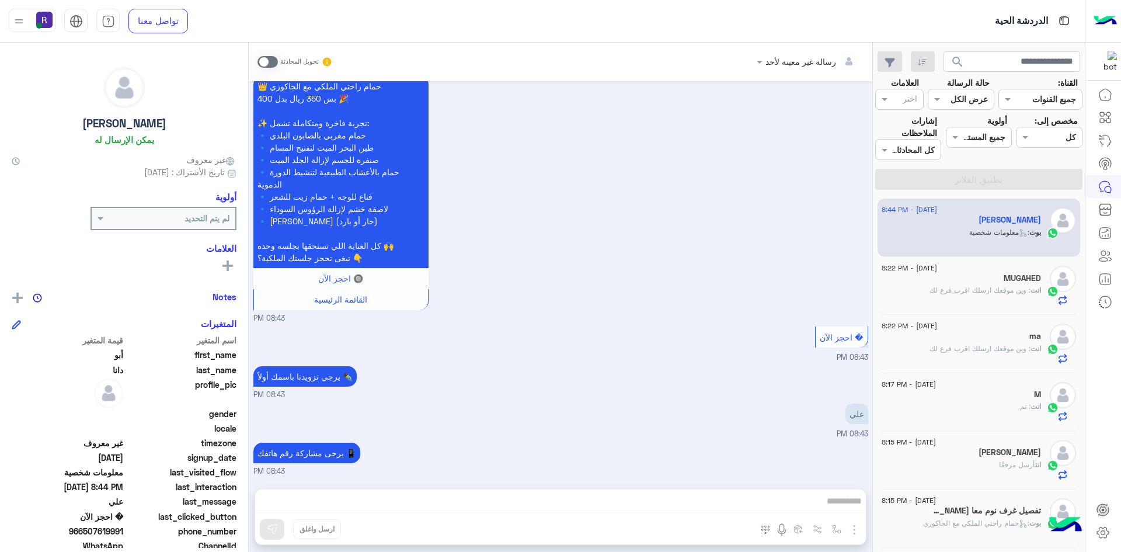
click at [1019, 284] on div "MUGAHED" at bounding box center [961, 279] width 159 height 12
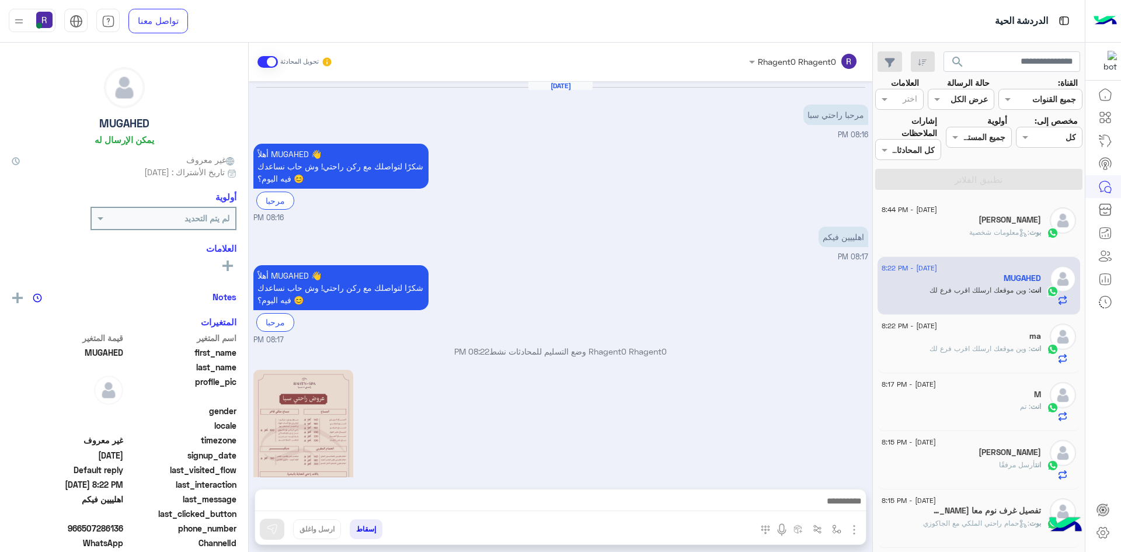
scroll to position [266, 0]
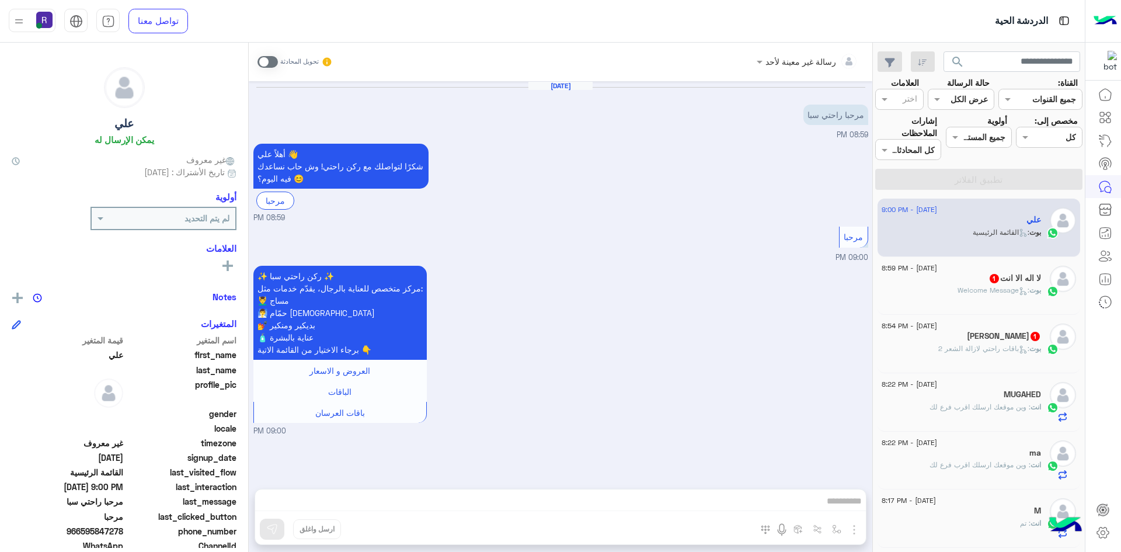
click at [934, 296] on div "بوت : Welcome Message" at bounding box center [961, 295] width 159 height 20
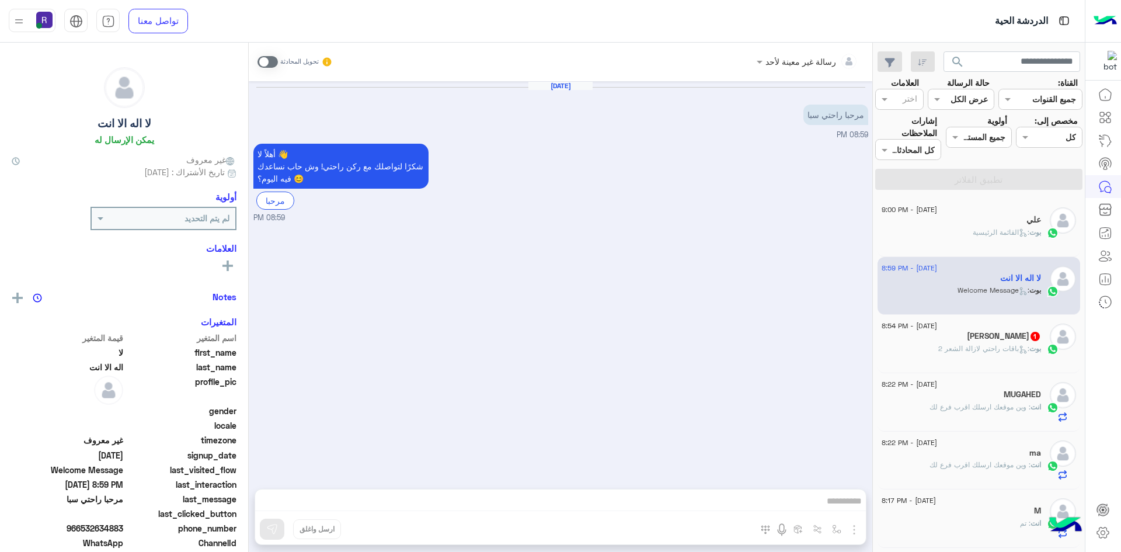
click at [941, 316] on div "[DATE] - 8:54 PM [PERSON_NAME] 1 بوت : باقات راحتي لازالة الشعر 2" at bounding box center [979, 344] width 203 height 58
click at [952, 346] on span ": باقات راحتي لازالة الشعر 2" at bounding box center [983, 348] width 91 height 9
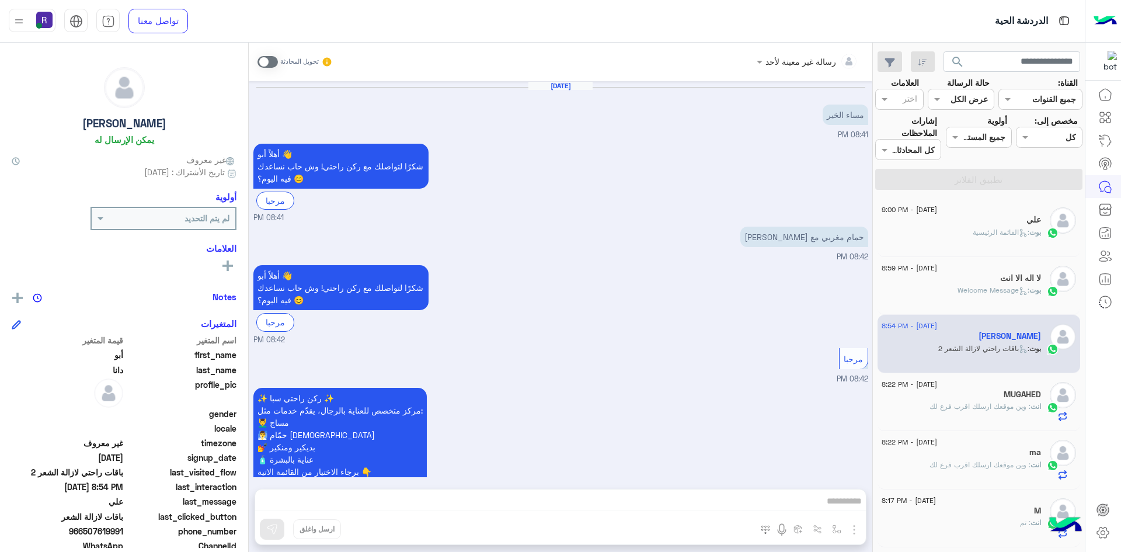
scroll to position [1384, 0]
